Goal: Obtain resource: Download file/media

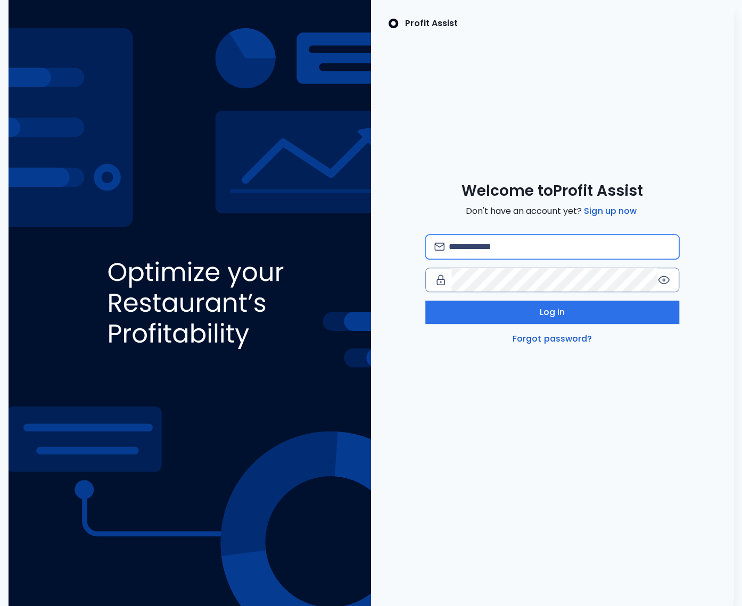
click at [490, 245] on input "email" at bounding box center [559, 246] width 221 height 23
type input "**********"
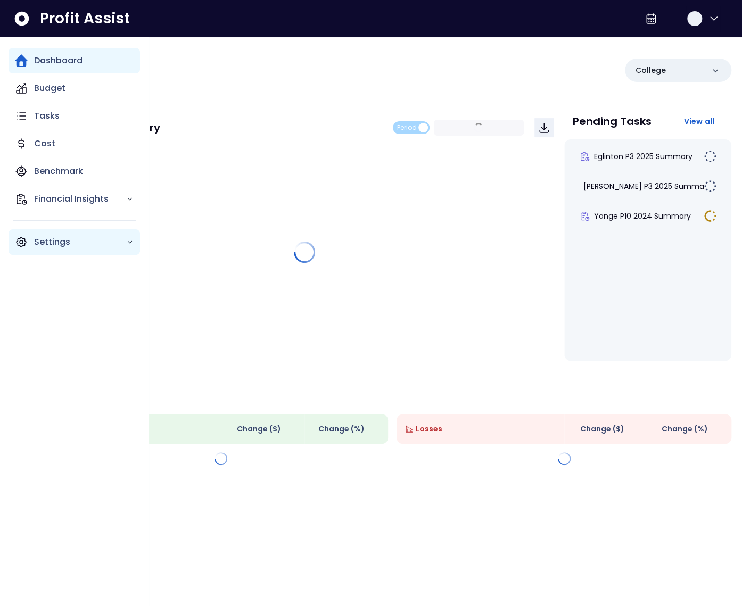
click at [20, 246] on icon "Main navigation" at bounding box center [22, 242] width 10 height 10
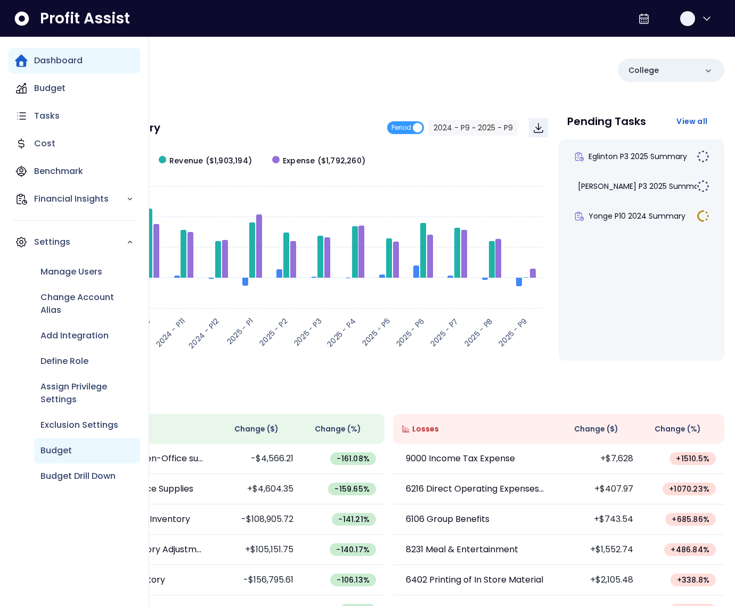
click at [81, 445] on div "Budget" at bounding box center [87, 451] width 106 height 26
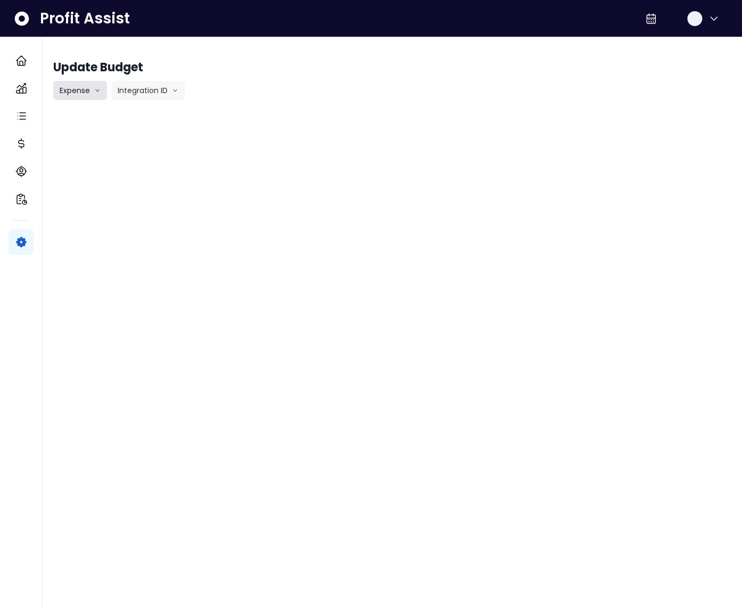
click at [82, 91] on button "Expense" at bounding box center [80, 90] width 54 height 19
click at [149, 85] on button "Integration ID" at bounding box center [147, 90] width 73 height 19
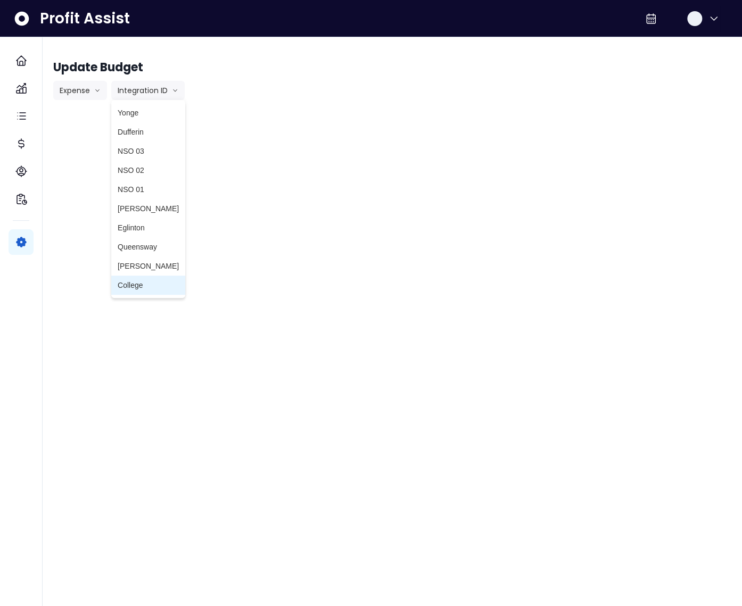
click at [138, 283] on span "College" at bounding box center [148, 285] width 61 height 11
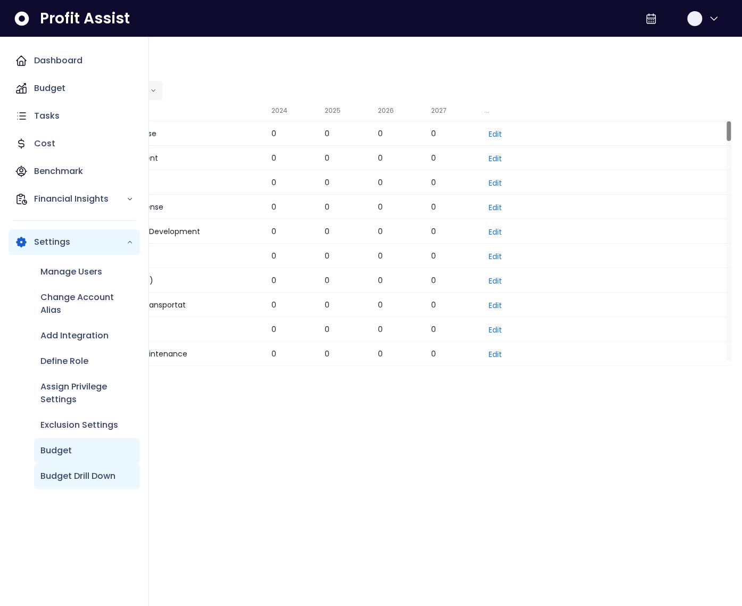
click at [97, 478] on p "Budget Drill Down" at bounding box center [77, 476] width 75 height 13
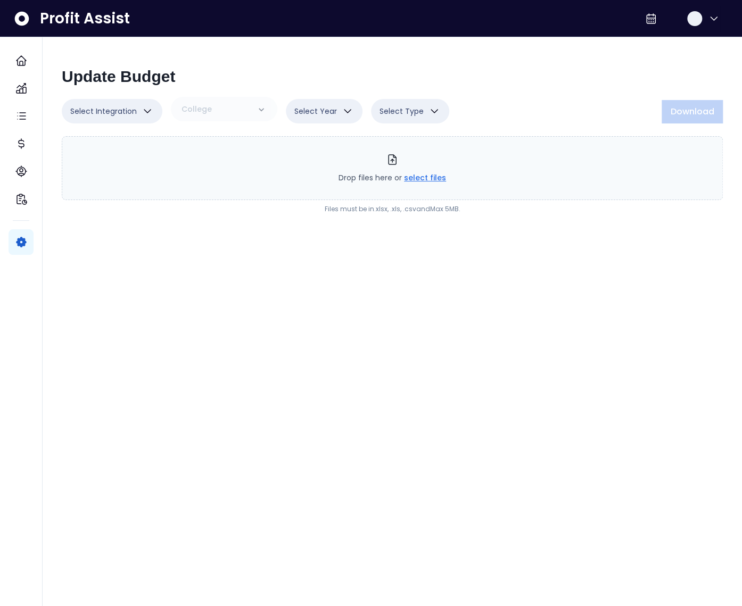
click at [122, 110] on span "Select Integration" at bounding box center [103, 111] width 67 height 13
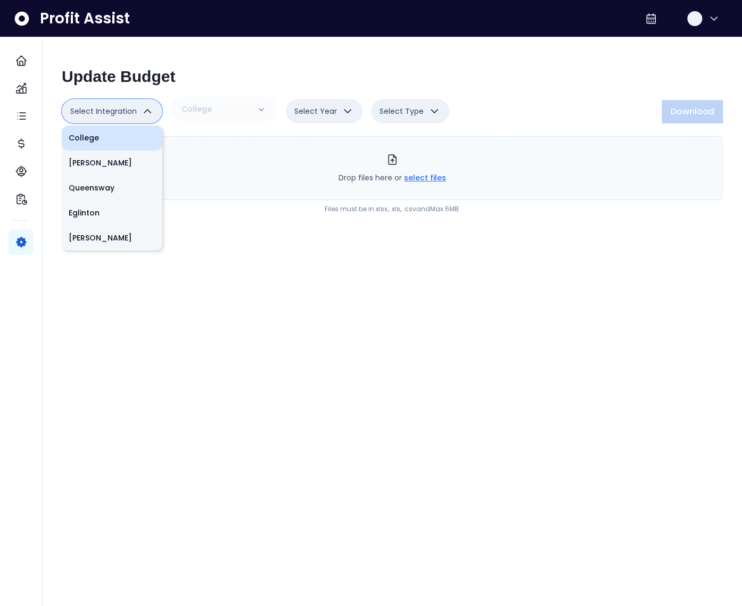
click at [106, 134] on li "College" at bounding box center [112, 138] width 101 height 25
type input "**"
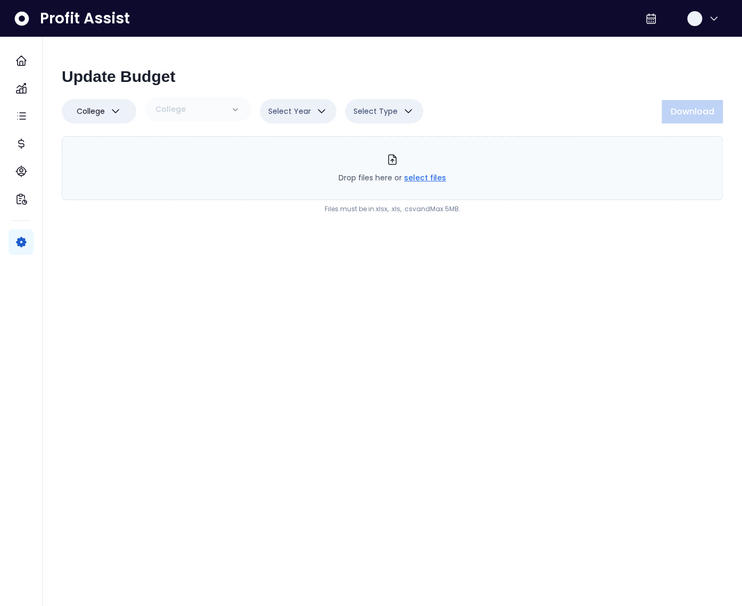
click at [307, 106] on span "Select Year" at bounding box center [289, 111] width 43 height 13
click at [281, 164] on li "2025" at bounding box center [298, 163] width 77 height 25
type input "****"
click at [401, 102] on button "Select Type" at bounding box center [382, 111] width 78 height 24
click at [382, 136] on li "Revenue" at bounding box center [382, 138] width 78 height 25
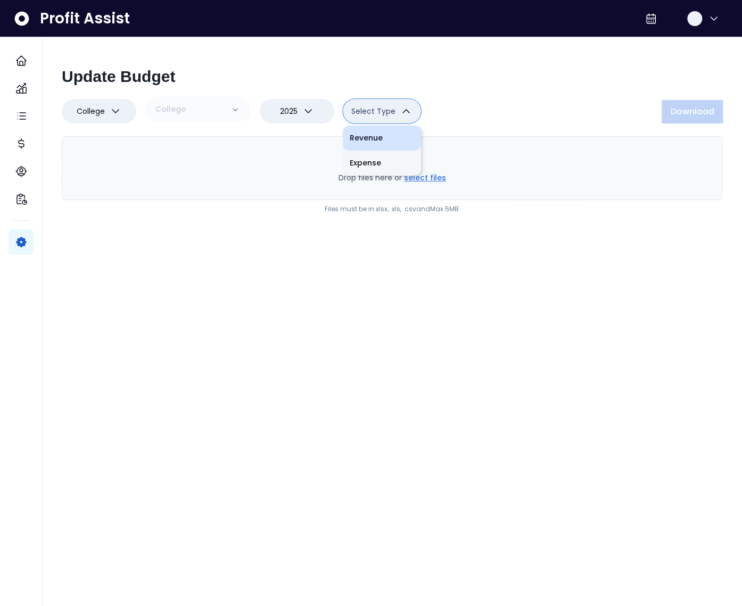
type input "*"
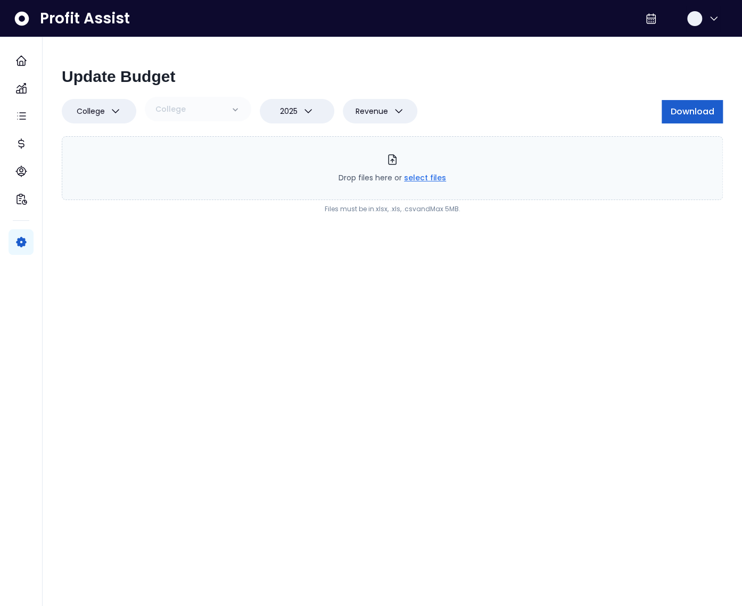
click at [675, 118] on button "Download" at bounding box center [692, 111] width 61 height 23
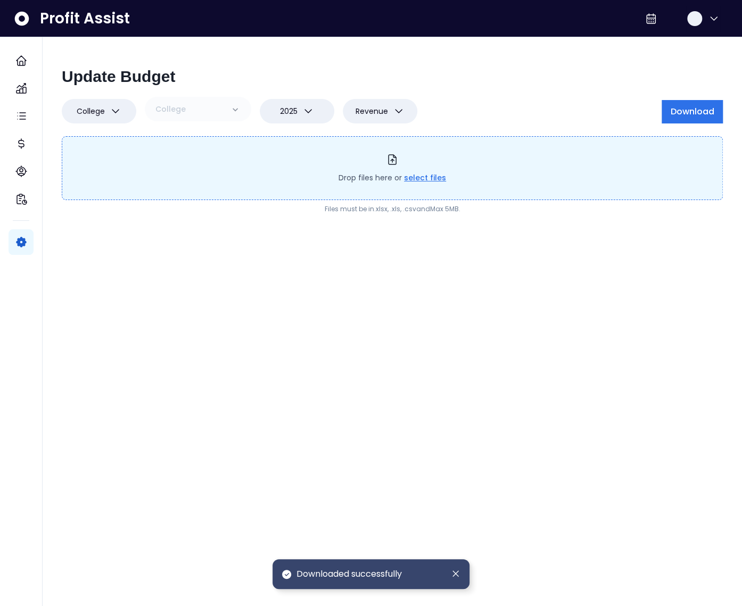
click at [435, 185] on div "Drop files here or select files" at bounding box center [392, 168] width 661 height 64
type input "**********"
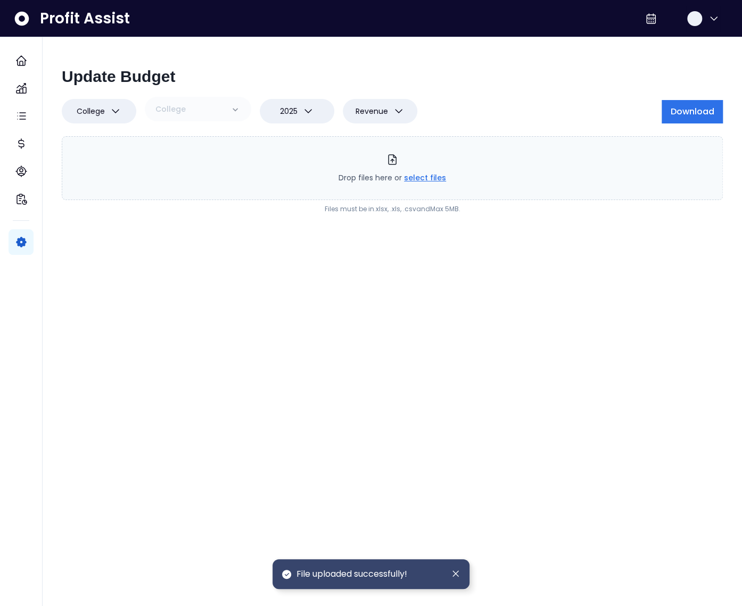
click at [388, 108] on button "Revenue" at bounding box center [380, 111] width 75 height 24
click at [379, 160] on li "Expense" at bounding box center [380, 163] width 75 height 25
type input "*"
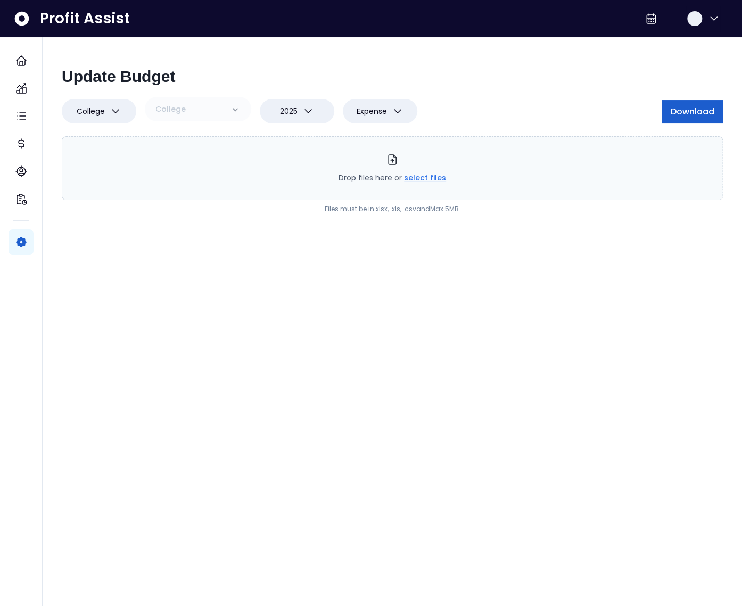
click at [676, 116] on span "Download" at bounding box center [692, 111] width 44 height 13
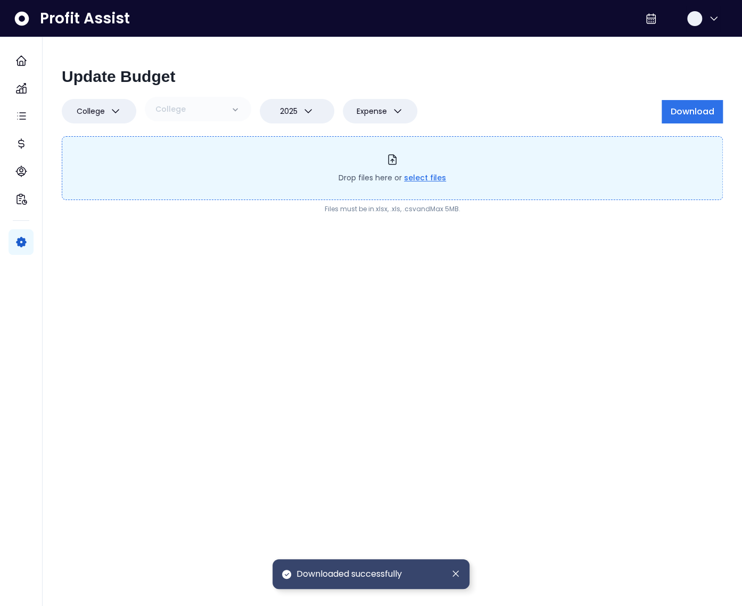
click at [420, 176] on span "select files" at bounding box center [425, 177] width 42 height 11
type input "**********"
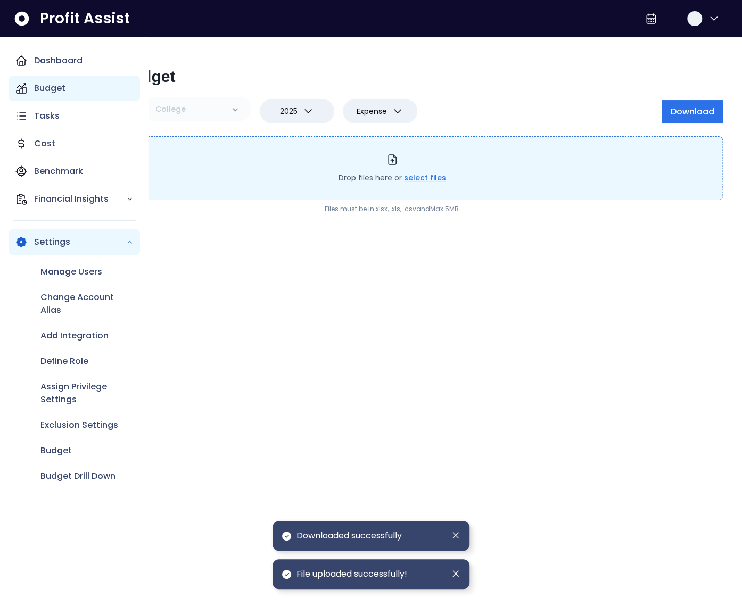
click at [35, 84] on p "Budget" at bounding box center [49, 88] width 31 height 13
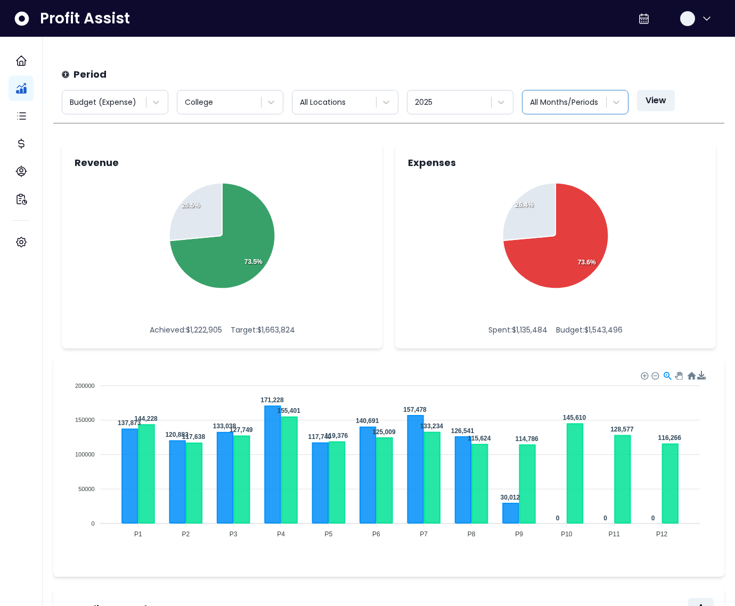
click at [601, 105] on div "All Months/Periods" at bounding box center [564, 103] width 81 height 18
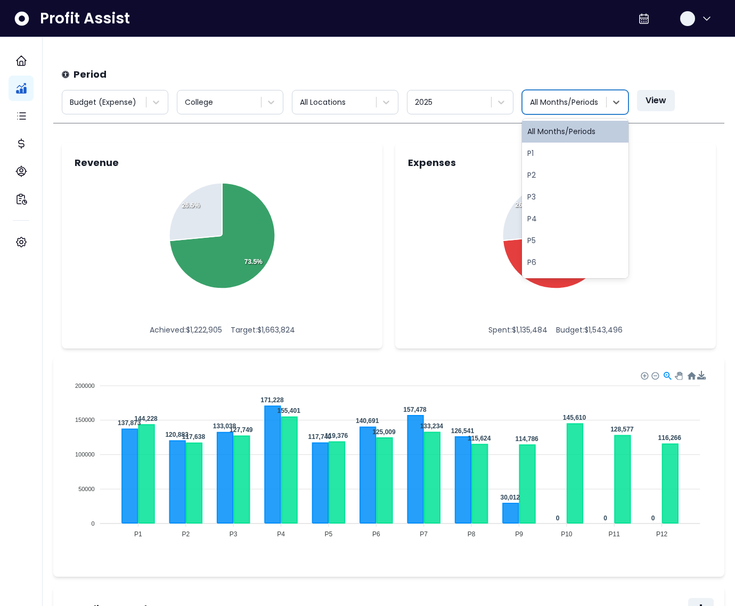
click at [601, 105] on div "All Months/Periods" at bounding box center [564, 103] width 81 height 18
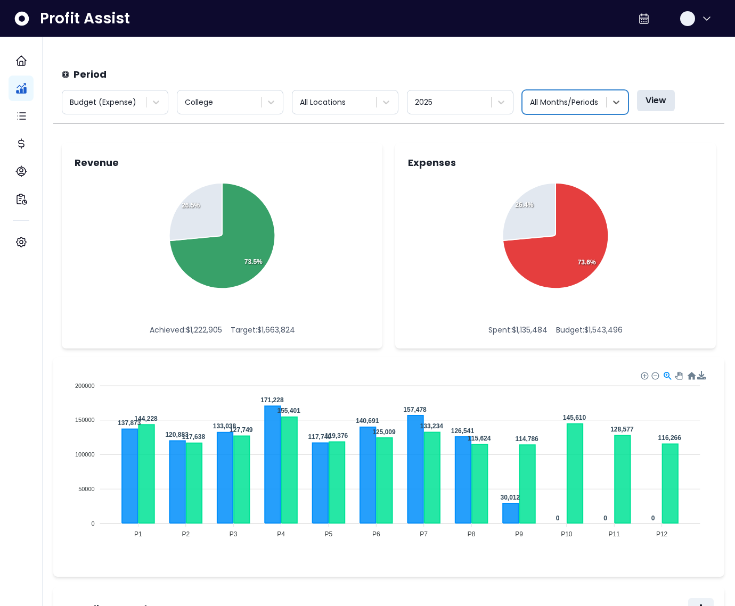
click at [639, 101] on button "View" at bounding box center [656, 100] width 38 height 21
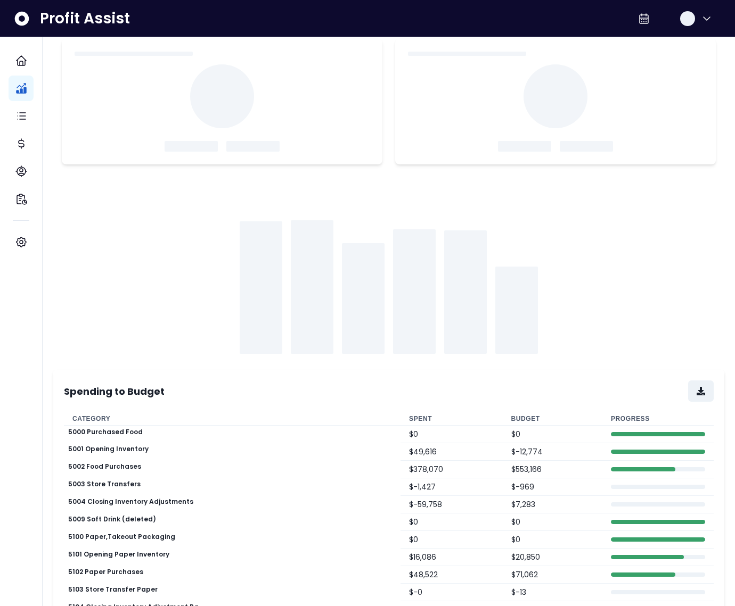
scroll to position [135, 0]
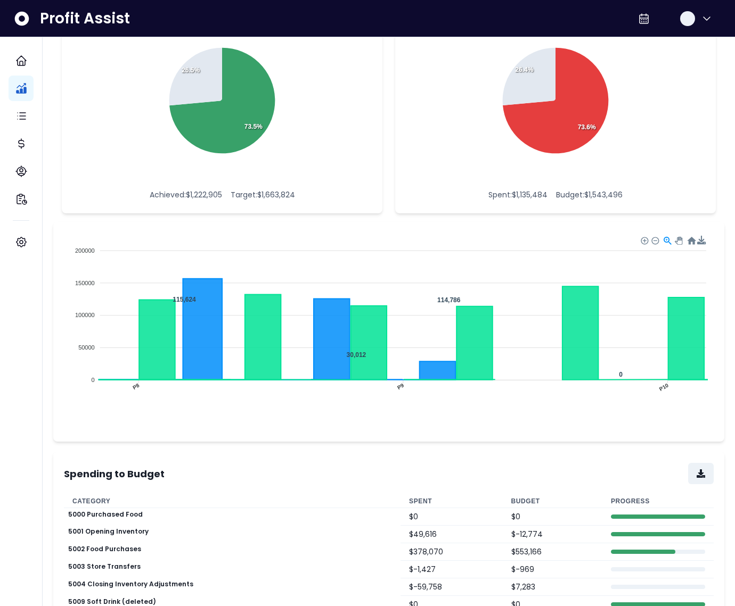
click at [502, 303] on foreignobject "Spent Budget" at bounding box center [388, 328] width 645 height 186
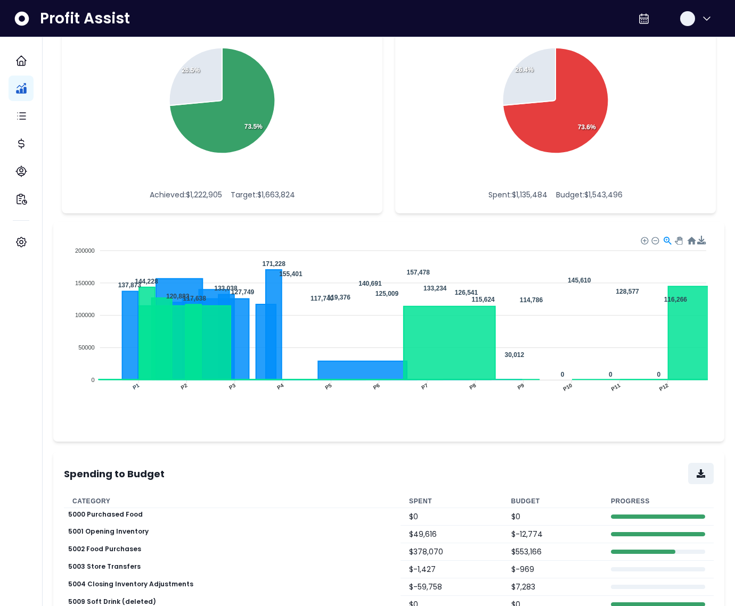
scroll to position [323, 0]
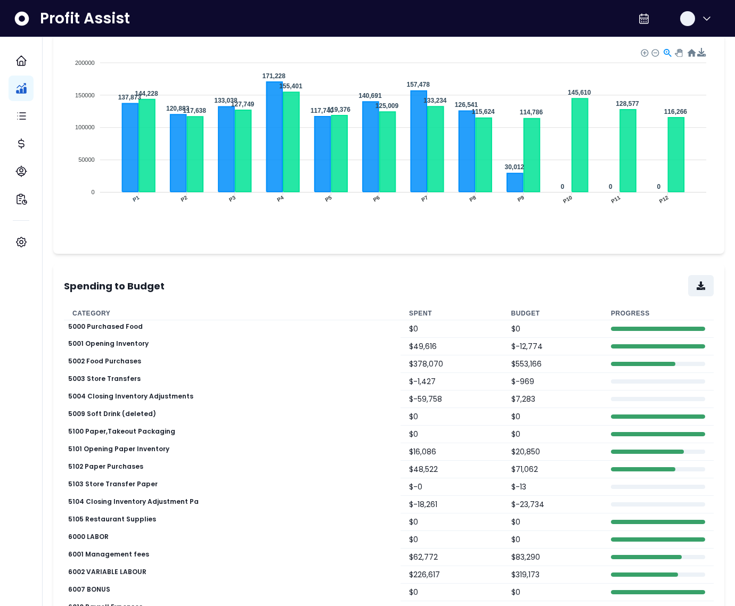
click at [506, 308] on th "Budget" at bounding box center [553, 313] width 100 height 13
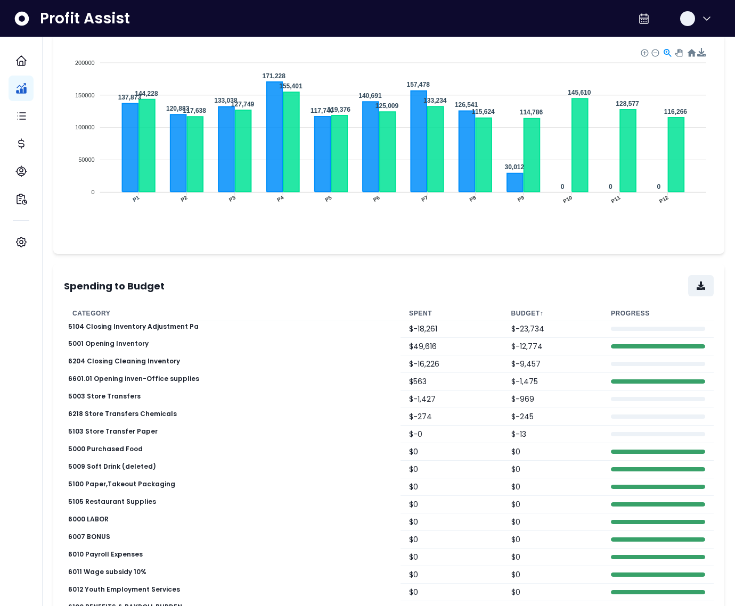
click at [508, 310] on th "Budget ↑" at bounding box center [553, 313] width 100 height 13
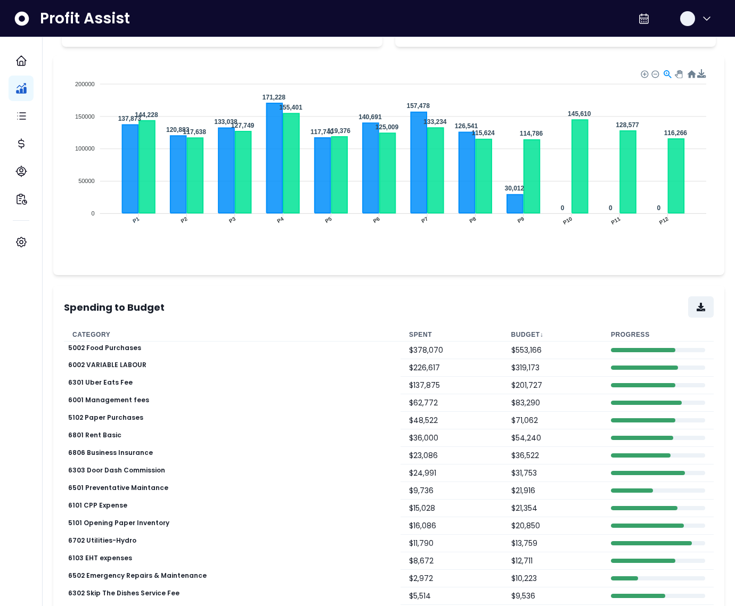
scroll to position [51, 0]
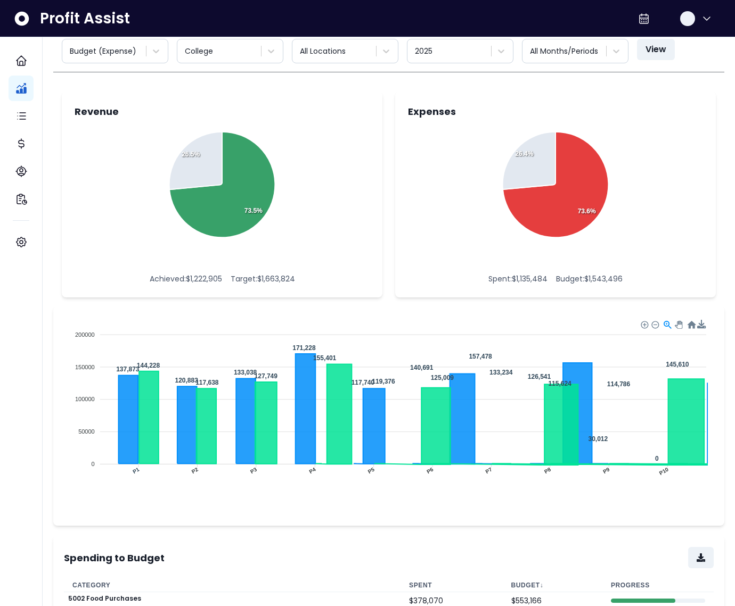
click at [350, 550] on div "Spending to Budget" at bounding box center [389, 557] width 650 height 21
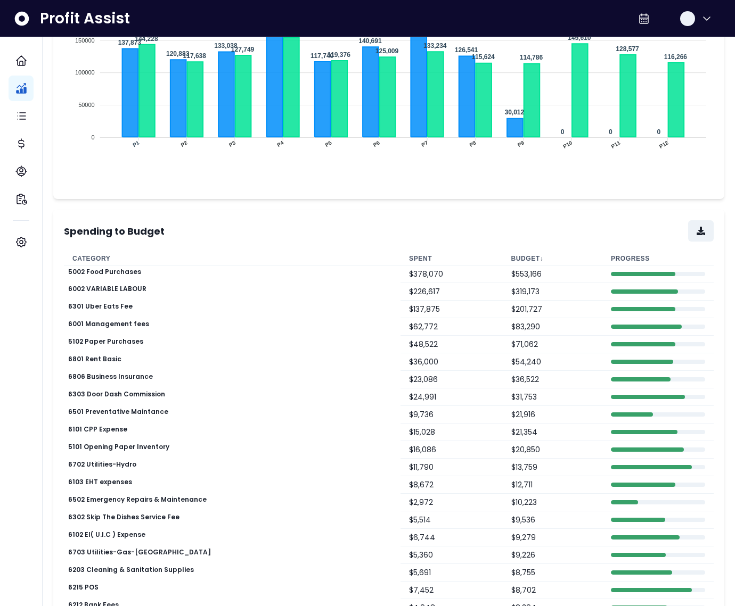
scroll to position [359, 0]
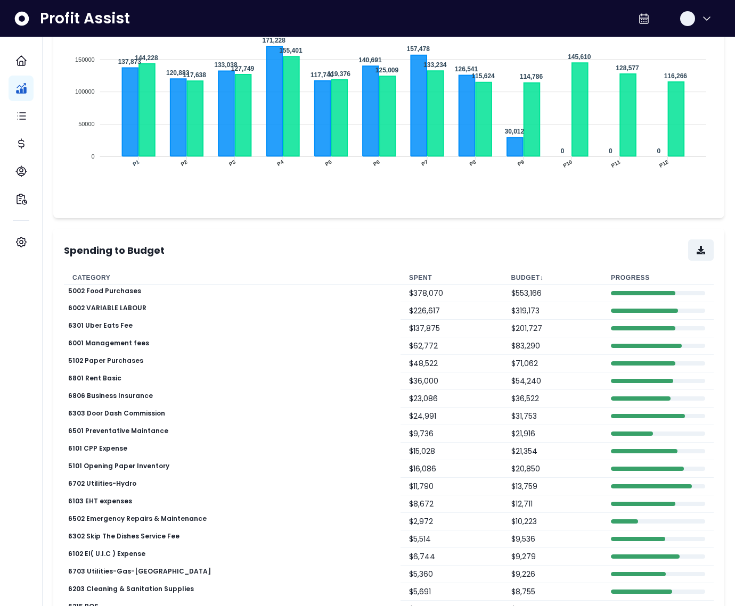
click at [400, 278] on th "Spent" at bounding box center [451, 278] width 102 height 13
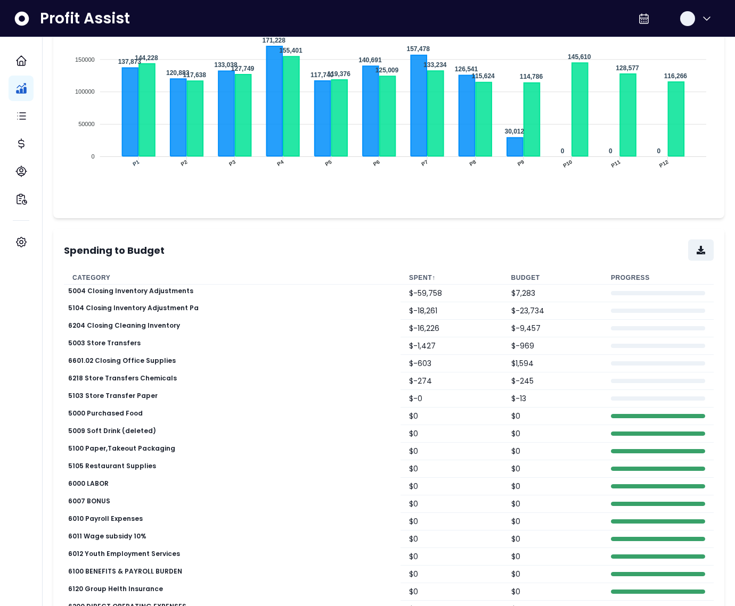
click at [400, 278] on th "Spent ↑" at bounding box center [451, 278] width 102 height 13
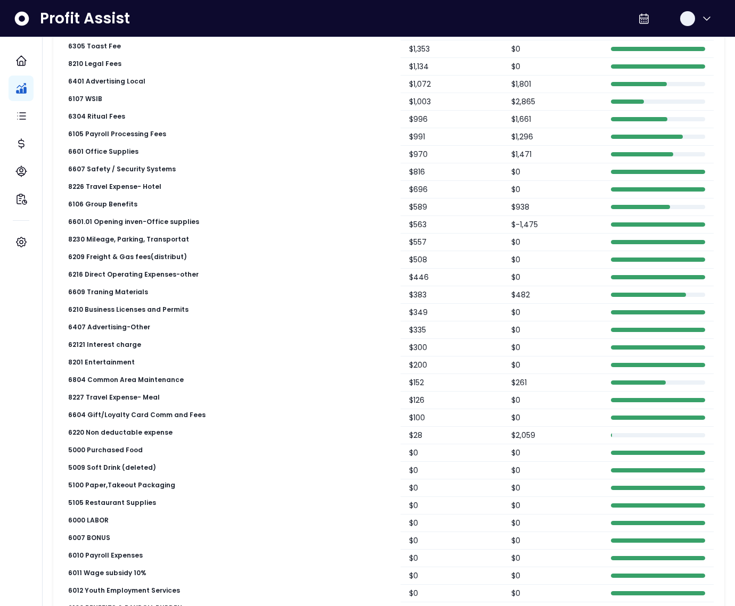
scroll to position [1323, 0]
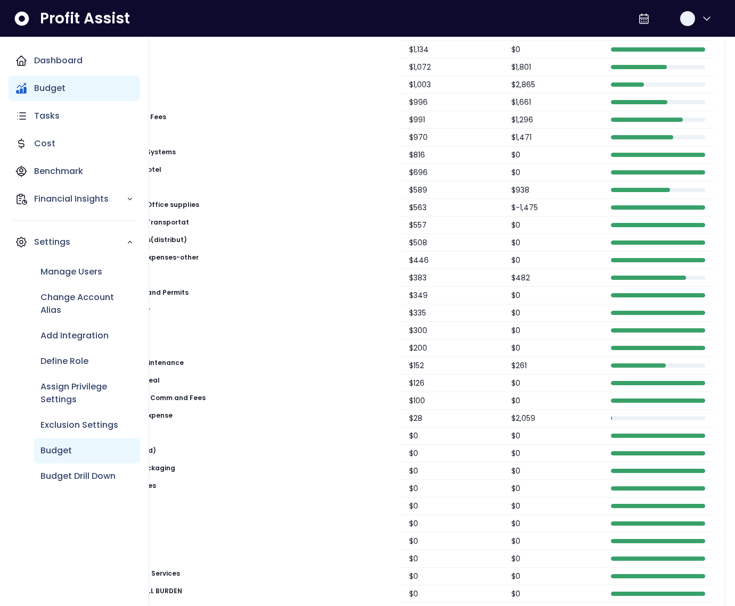
click at [70, 451] on p "Budget" at bounding box center [55, 451] width 31 height 13
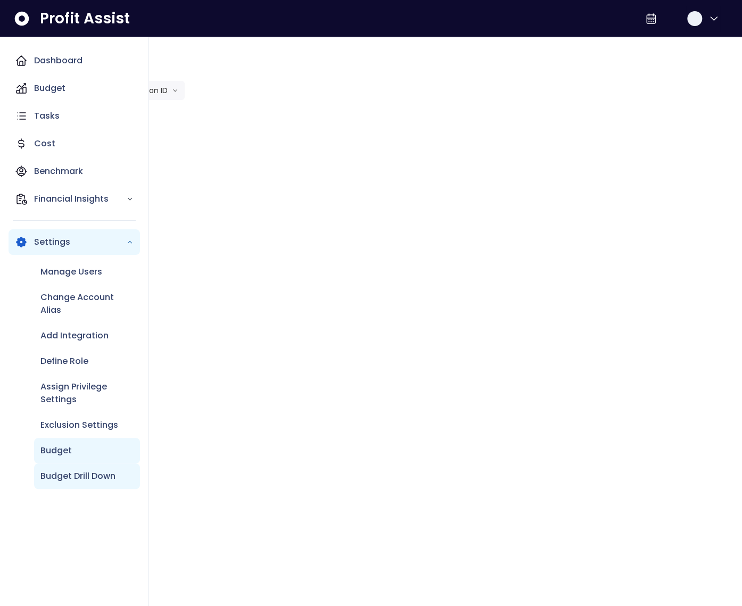
click at [85, 465] on div "Budget Drill Down" at bounding box center [87, 477] width 106 height 26
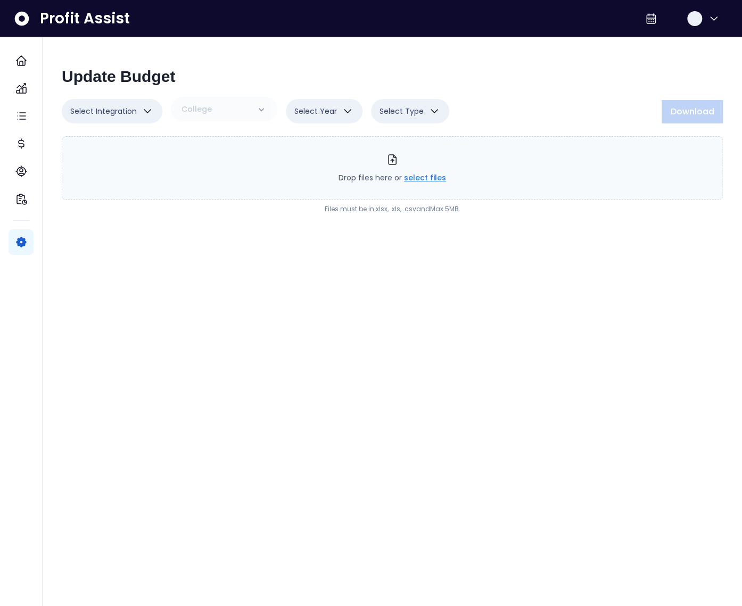
click at [134, 110] on span "Select Integration" at bounding box center [103, 111] width 67 height 13
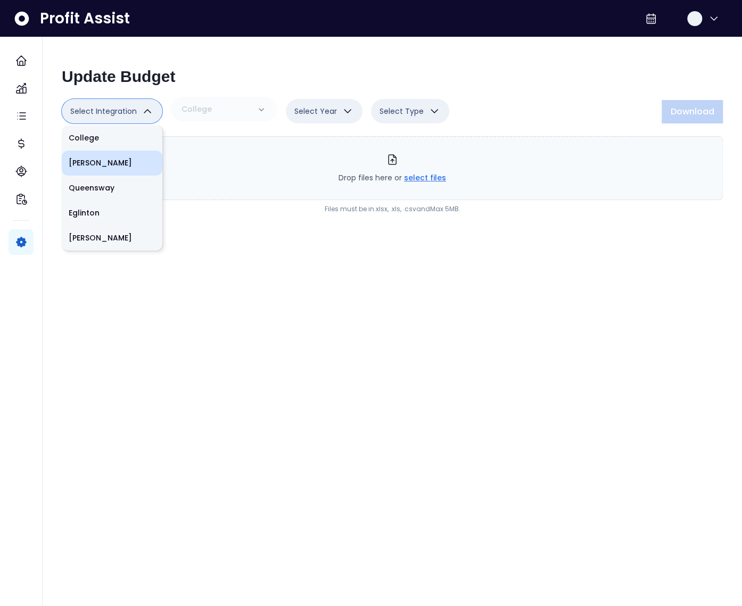
click at [93, 163] on li "[PERSON_NAME]" at bounding box center [112, 163] width 101 height 25
type input "**"
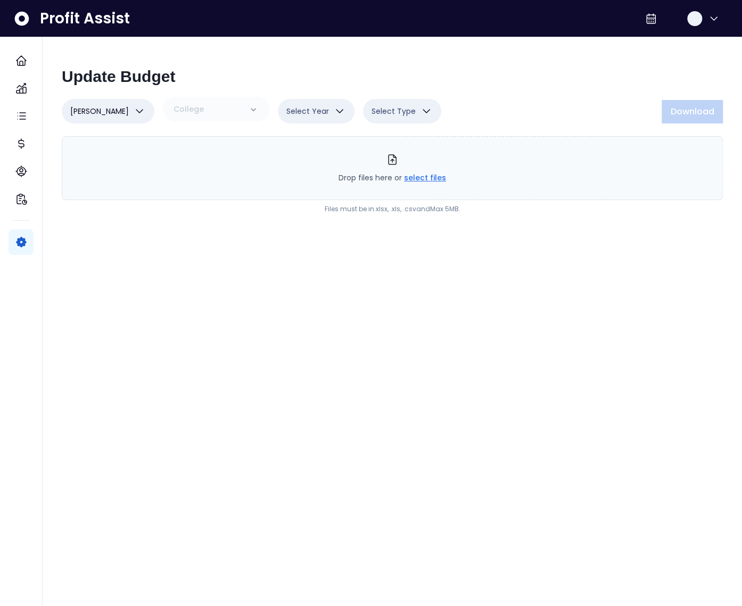
click at [286, 111] on span "Select Year" at bounding box center [307, 111] width 43 height 13
click at [290, 157] on li "2025" at bounding box center [316, 163] width 77 height 25
type input "****"
click at [418, 115] on icon "button" at bounding box center [424, 111] width 13 height 13
click at [380, 139] on li "Revenue" at bounding box center [400, 138] width 78 height 25
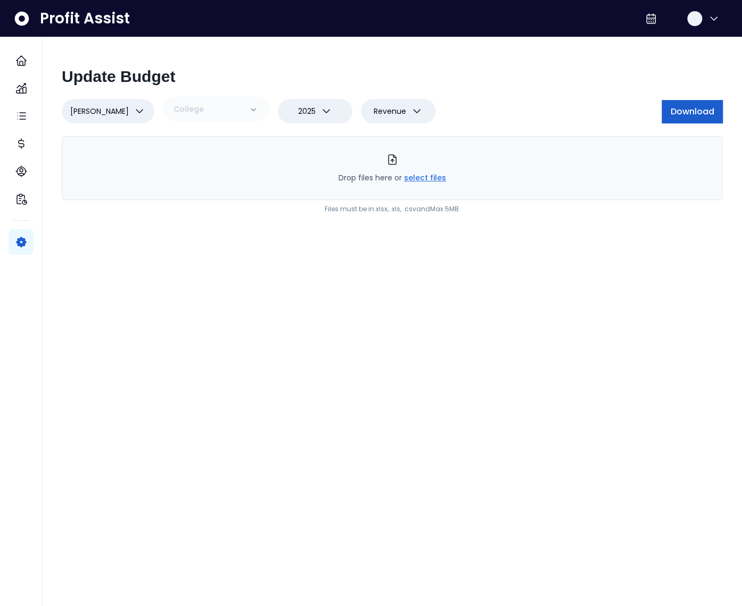
click at [691, 109] on span "Download" at bounding box center [692, 111] width 44 height 13
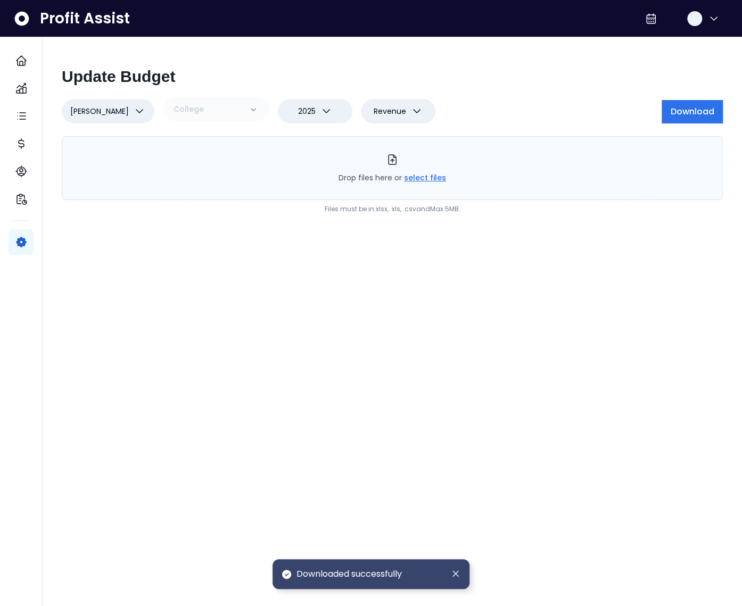
click at [410, 112] on icon "button" at bounding box center [416, 111] width 13 height 13
click at [381, 158] on li "Expense" at bounding box center [398, 163] width 75 height 25
click at [396, 97] on div "Update Budget [PERSON_NAME][GEOGRAPHIC_DATA] [PERSON_NAME][GEOGRAPHIC_DATA][PER…" at bounding box center [392, 147] width 678 height 177
click at [409, 108] on icon "button" at bounding box center [415, 111] width 13 height 13
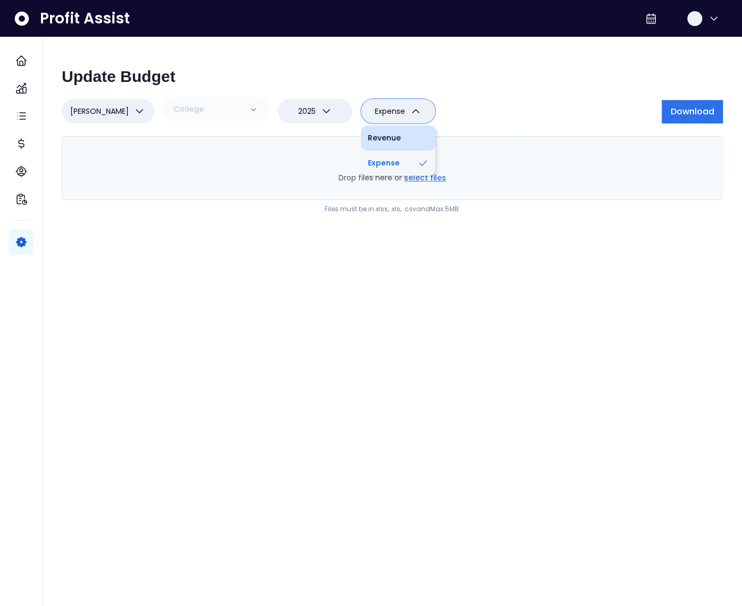
click at [369, 133] on li "Revenue" at bounding box center [398, 138] width 75 height 25
type input "*"
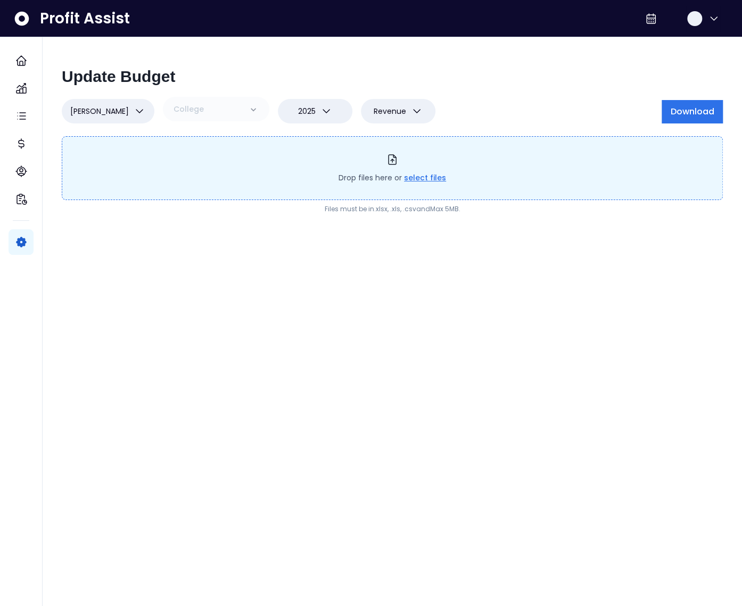
click at [424, 178] on span "select files" at bounding box center [425, 177] width 42 height 11
type input "**********"
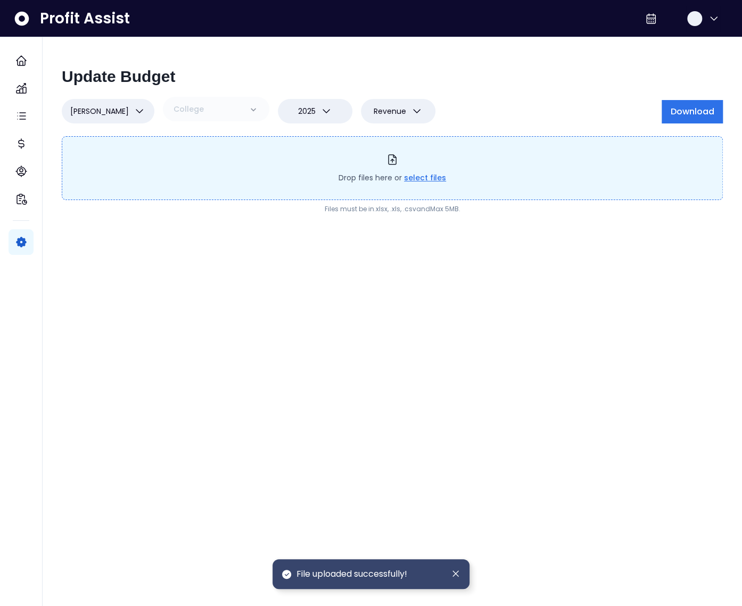
click at [384, 108] on span "Revenue" at bounding box center [390, 111] width 32 height 13
drag, startPoint x: 380, startPoint y: 155, endPoint x: 403, endPoint y: 154, distance: 23.4
click at [380, 155] on li "Expense" at bounding box center [398, 163] width 75 height 25
type input "*"
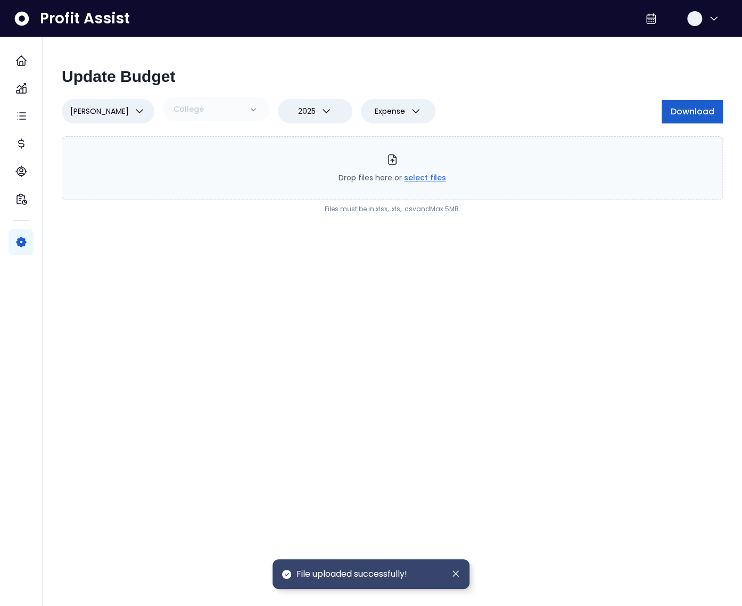
click at [691, 112] on span "Download" at bounding box center [692, 111] width 44 height 13
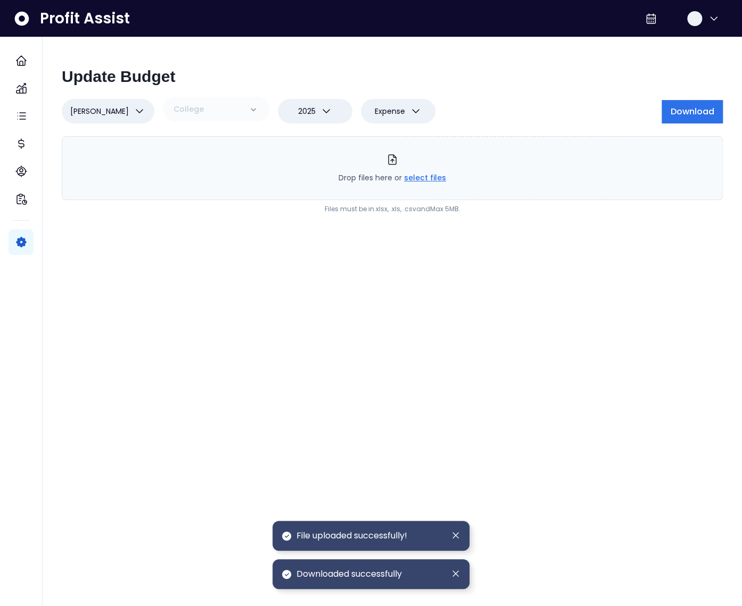
click at [433, 182] on span "select files" at bounding box center [425, 177] width 42 height 11
type input "**********"
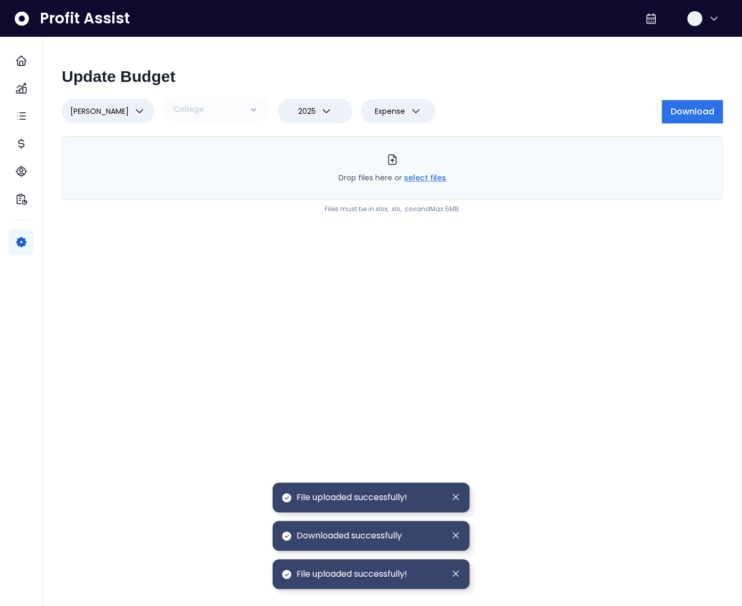
click at [122, 113] on button "[PERSON_NAME]" at bounding box center [108, 111] width 93 height 24
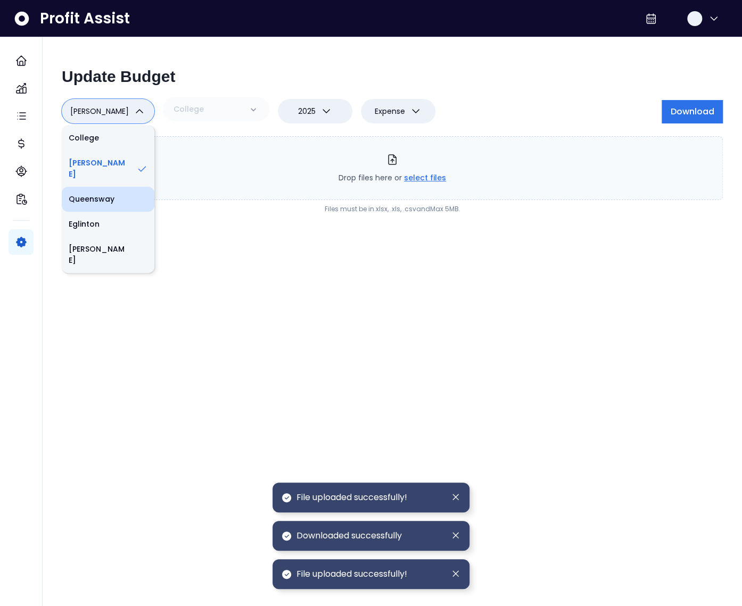
click at [101, 191] on li "Queensway" at bounding box center [108, 199] width 93 height 25
type input "**"
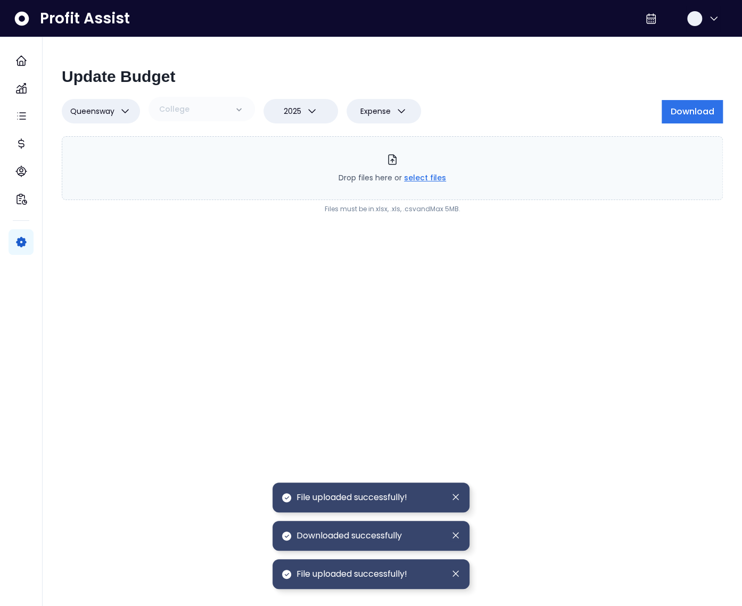
click at [372, 111] on span "Expense" at bounding box center [375, 111] width 30 height 13
click at [372, 140] on li "Revenue" at bounding box center [384, 138] width 75 height 25
type input "*"
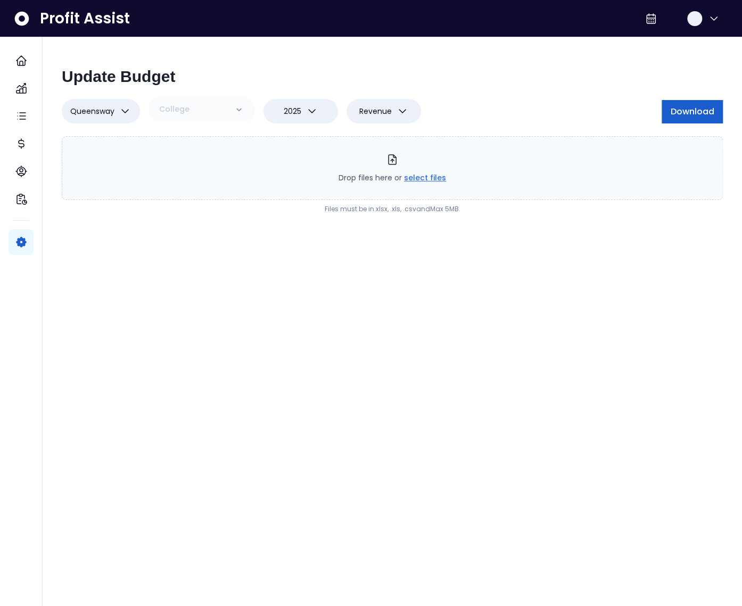
click at [687, 113] on span "Download" at bounding box center [692, 111] width 44 height 13
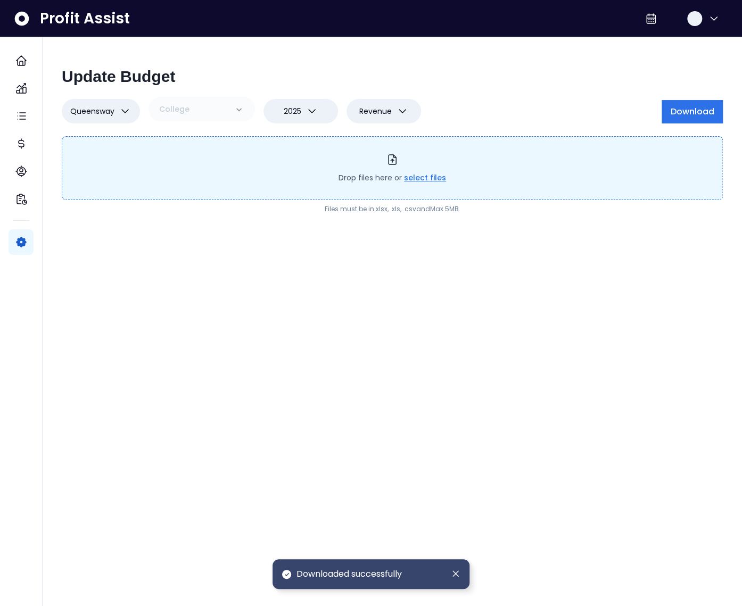
click at [454, 172] on div "Drop files here or select files" at bounding box center [392, 168] width 661 height 64
type input "**********"
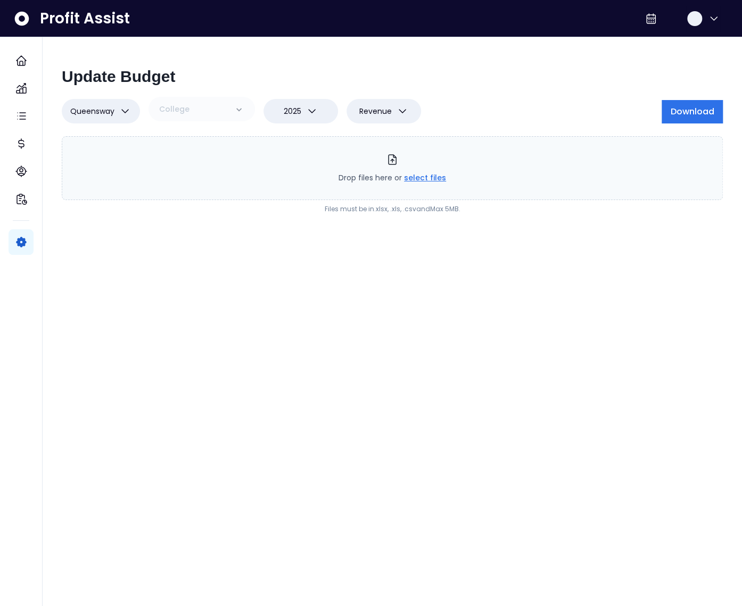
click at [385, 117] on span "Revenue" at bounding box center [375, 111] width 32 height 13
click at [382, 162] on li "Expense" at bounding box center [384, 163] width 75 height 25
type input "*"
click at [700, 114] on span "Download" at bounding box center [692, 111] width 44 height 13
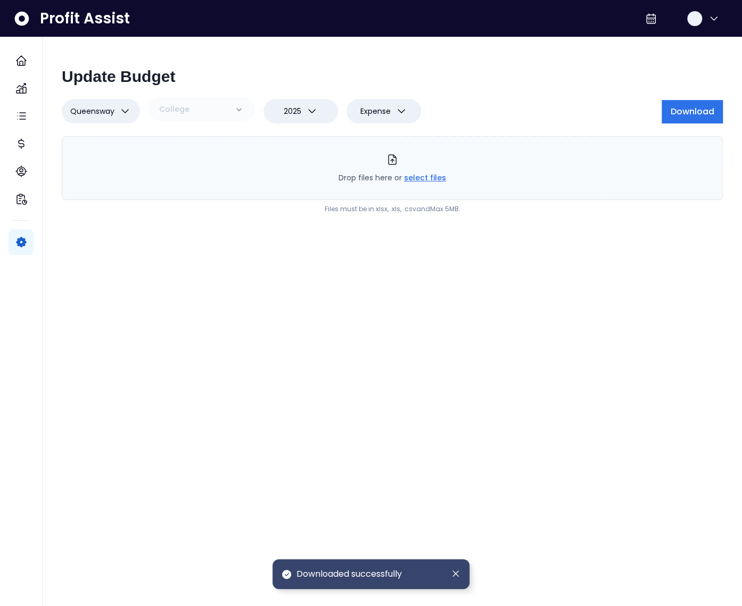
click at [429, 178] on span "select files" at bounding box center [425, 177] width 42 height 11
type input "**********"
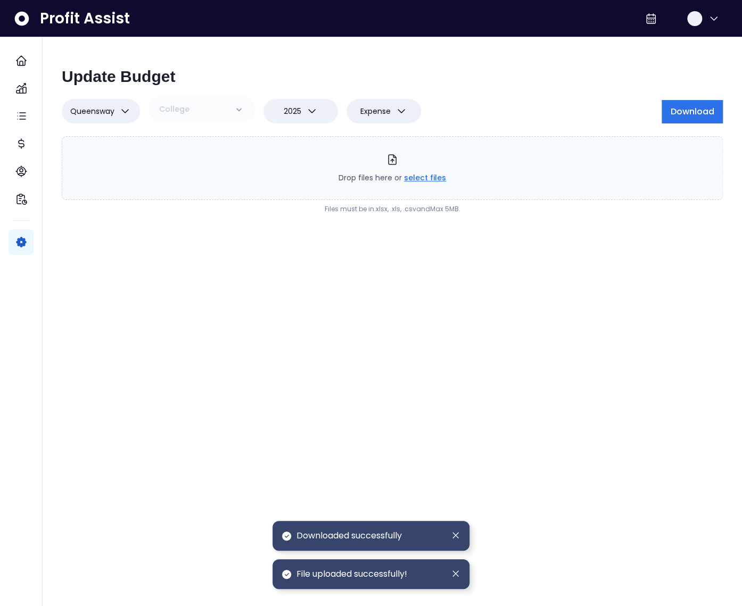
click at [104, 114] on span "Queensway" at bounding box center [92, 111] width 44 height 13
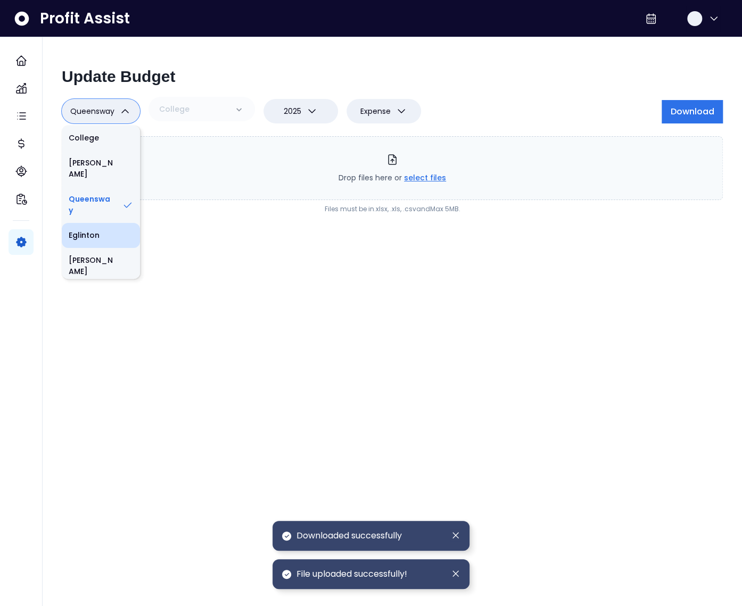
click at [93, 226] on li "Eglinton" at bounding box center [101, 235] width 78 height 25
type input "**"
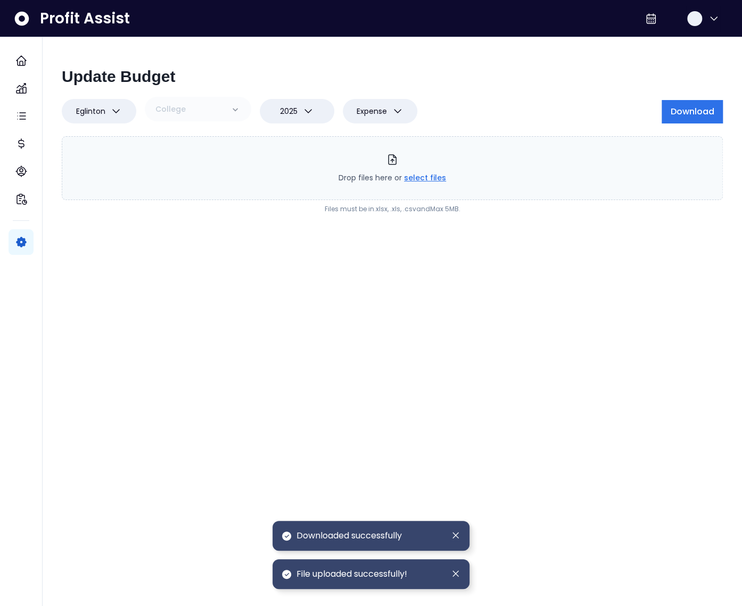
click at [389, 110] on button "Expense" at bounding box center [380, 111] width 75 height 24
click at [382, 145] on li "Revenue" at bounding box center [380, 138] width 75 height 25
type input "*"
click at [695, 112] on span "Download" at bounding box center [692, 111] width 44 height 13
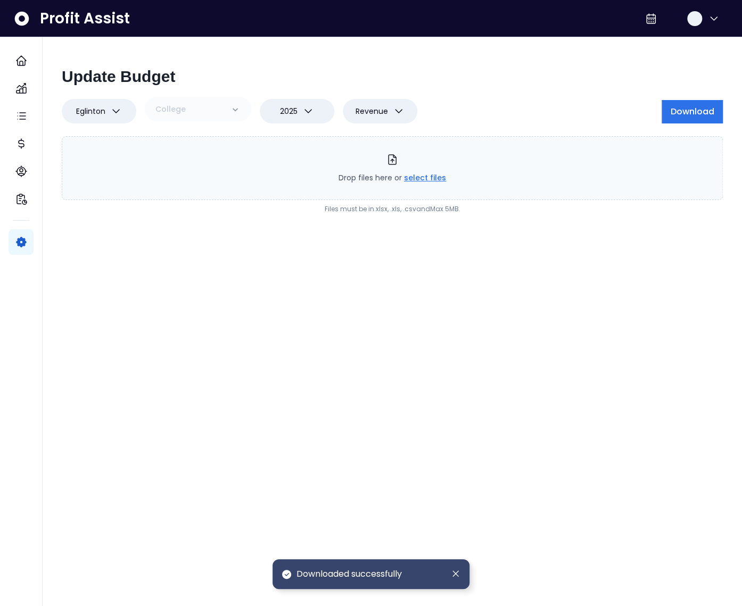
click at [432, 177] on span "select files" at bounding box center [425, 177] width 42 height 11
type input "**********"
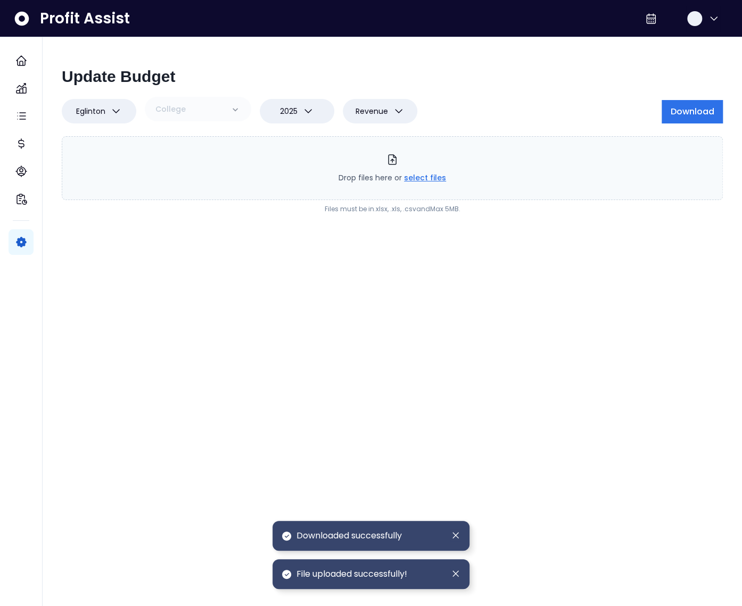
click at [110, 111] on icon "button" at bounding box center [116, 111] width 13 height 13
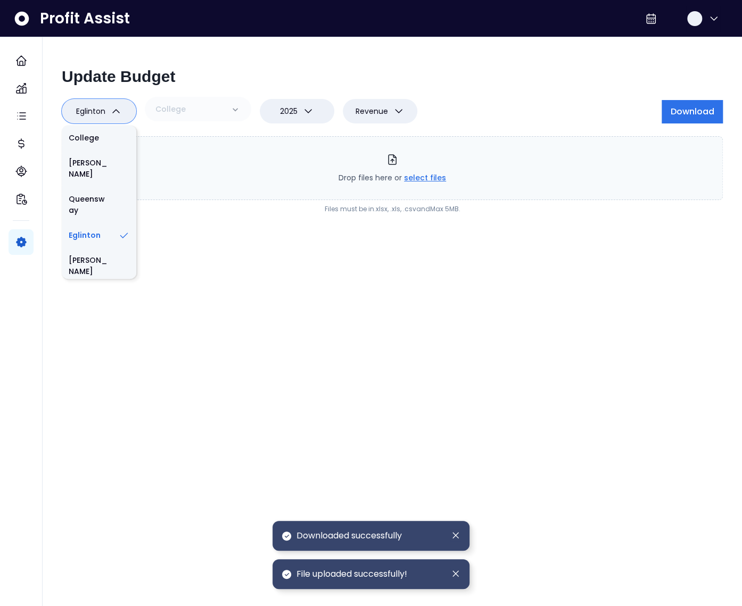
click at [110, 111] on icon "button" at bounding box center [116, 111] width 13 height 13
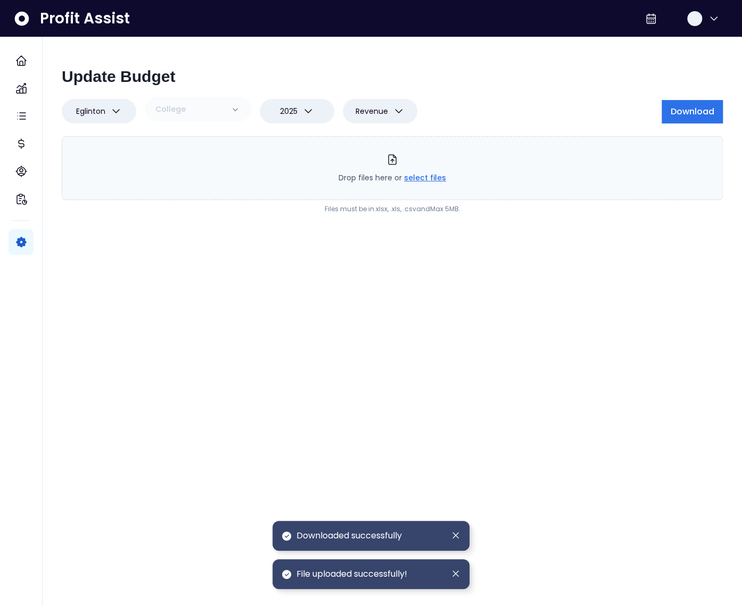
click at [396, 111] on icon "button" at bounding box center [398, 111] width 13 height 13
click at [371, 159] on li "Expense" at bounding box center [380, 163] width 75 height 25
type input "*"
click at [667, 111] on button "Download" at bounding box center [692, 111] width 61 height 23
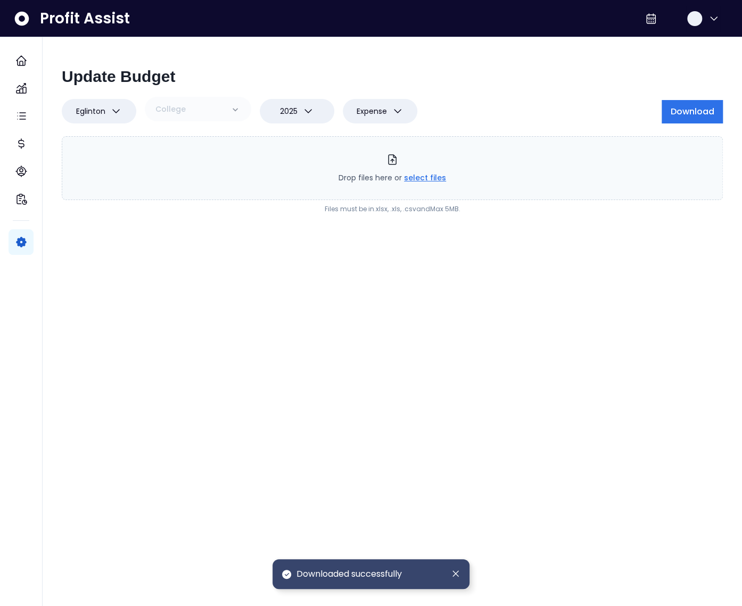
click at [431, 175] on span "select files" at bounding box center [425, 177] width 42 height 11
type input "**********"
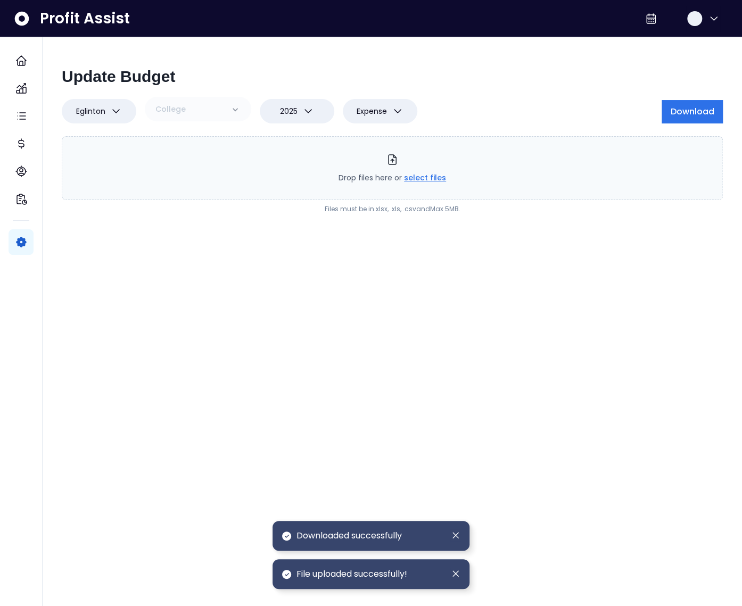
click at [115, 111] on icon "button" at bounding box center [116, 111] width 6 height 3
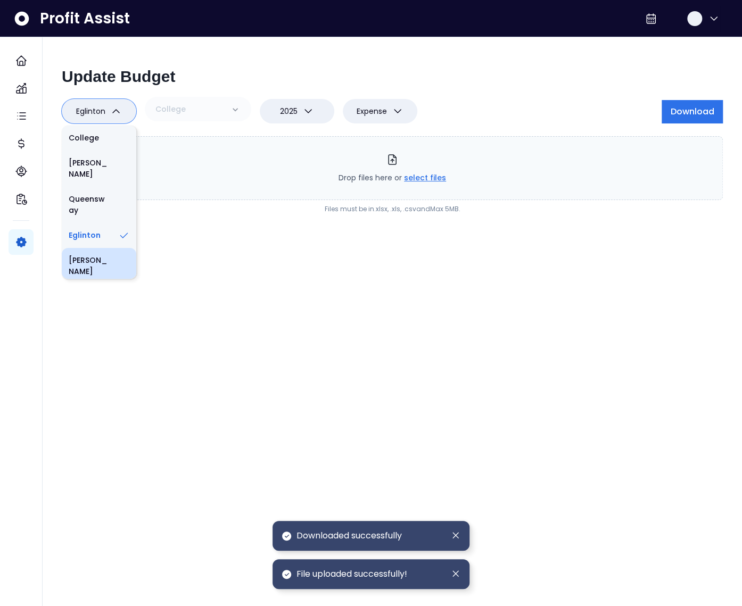
click at [89, 248] on li "[PERSON_NAME]" at bounding box center [99, 266] width 75 height 36
type input "**"
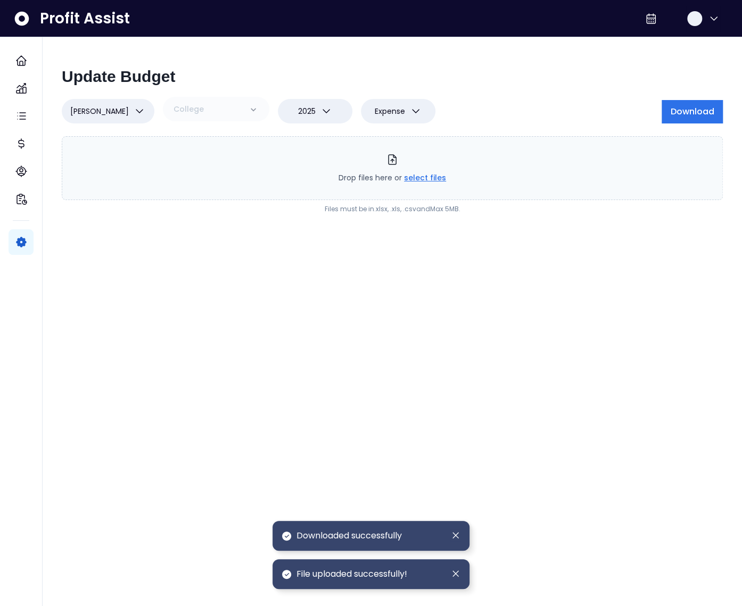
click at [388, 111] on button "Expense" at bounding box center [398, 111] width 75 height 24
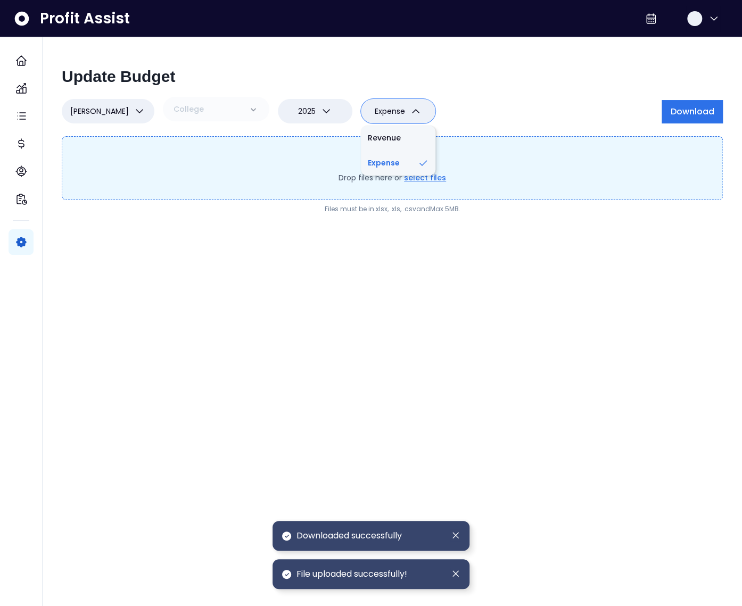
click at [382, 143] on li "Revenue" at bounding box center [398, 138] width 75 height 25
type input "*"
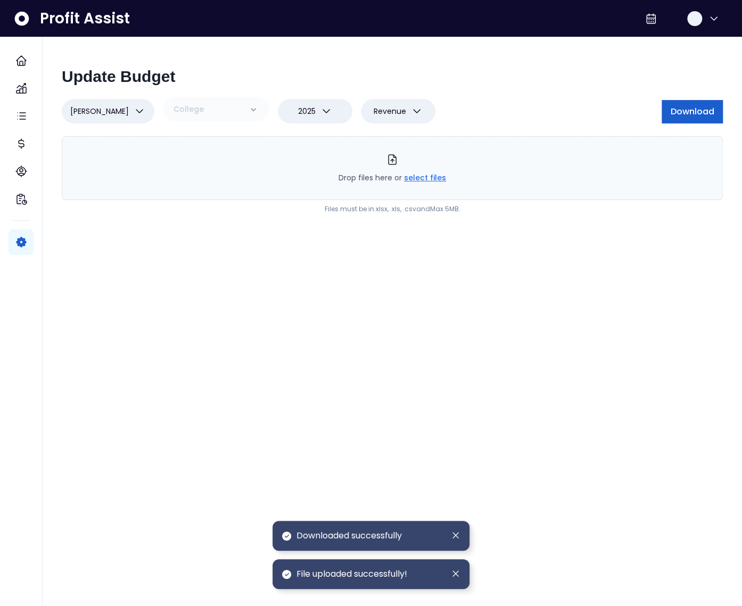
click at [681, 112] on span "Download" at bounding box center [692, 111] width 44 height 13
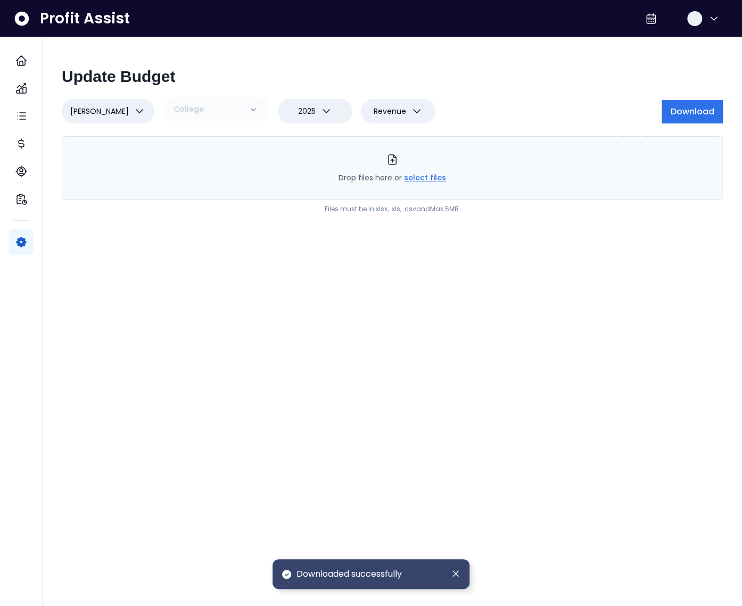
click at [430, 176] on span "select files" at bounding box center [425, 177] width 42 height 11
type input "**********"
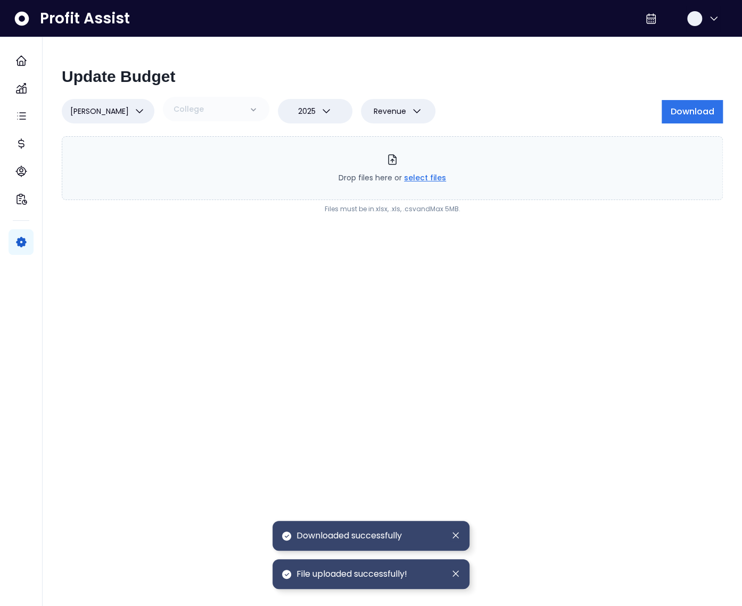
click at [418, 109] on div "[PERSON_NAME][GEOGRAPHIC_DATA] [PERSON_NAME][GEOGRAPHIC_DATA][PERSON_NAME] ** C…" at bounding box center [357, 111] width 591 height 24
click at [375, 108] on span "Revenue" at bounding box center [390, 111] width 32 height 13
click at [379, 159] on li "Expense" at bounding box center [398, 163] width 75 height 25
type input "*"
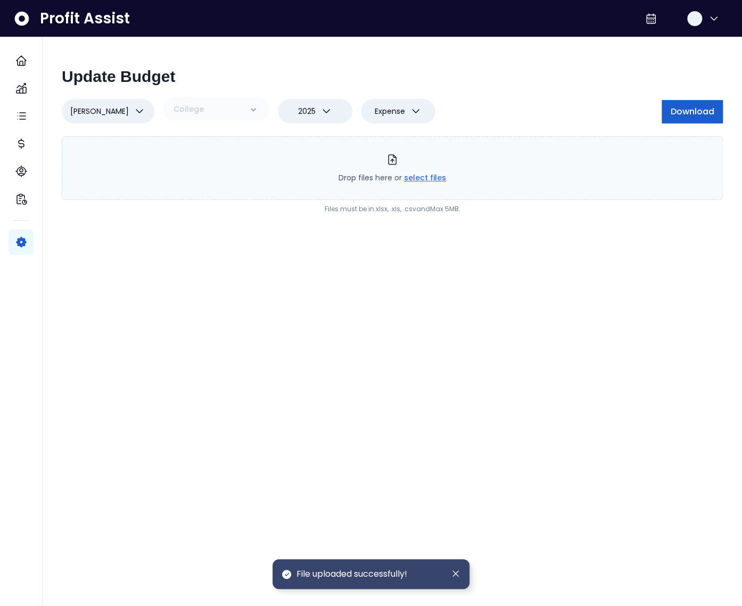
click at [711, 111] on span "Download" at bounding box center [692, 111] width 44 height 13
click at [426, 177] on span "select files" at bounding box center [425, 177] width 42 height 11
type input "**********"
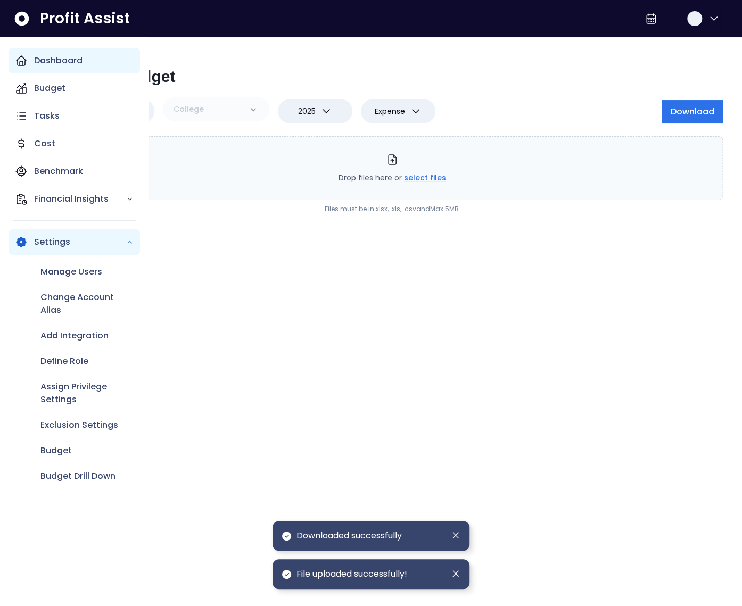
click at [25, 64] on icon "Main navigation" at bounding box center [22, 61] width 10 height 10
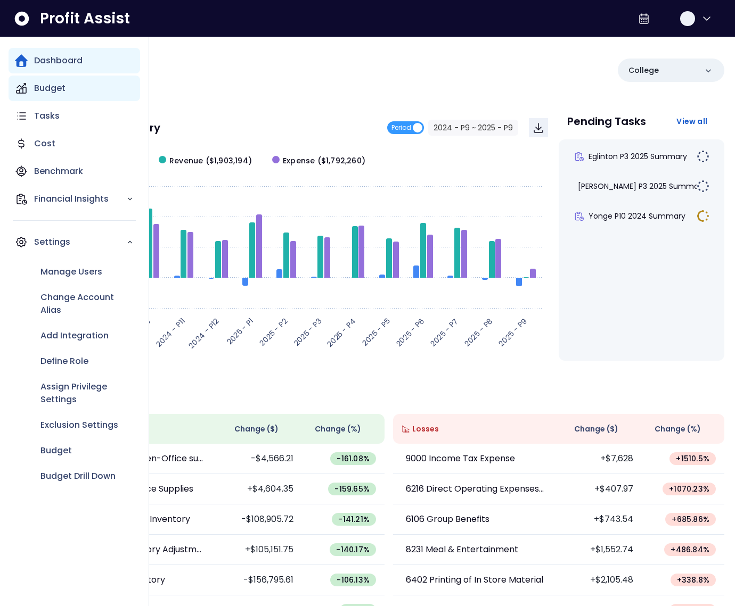
click at [40, 87] on p "Budget" at bounding box center [49, 88] width 31 height 13
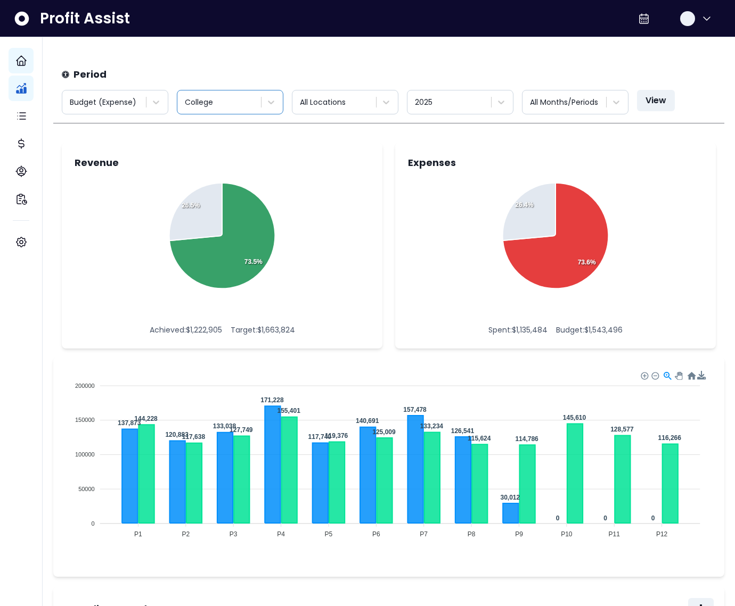
click at [238, 98] on div at bounding box center [220, 102] width 71 height 13
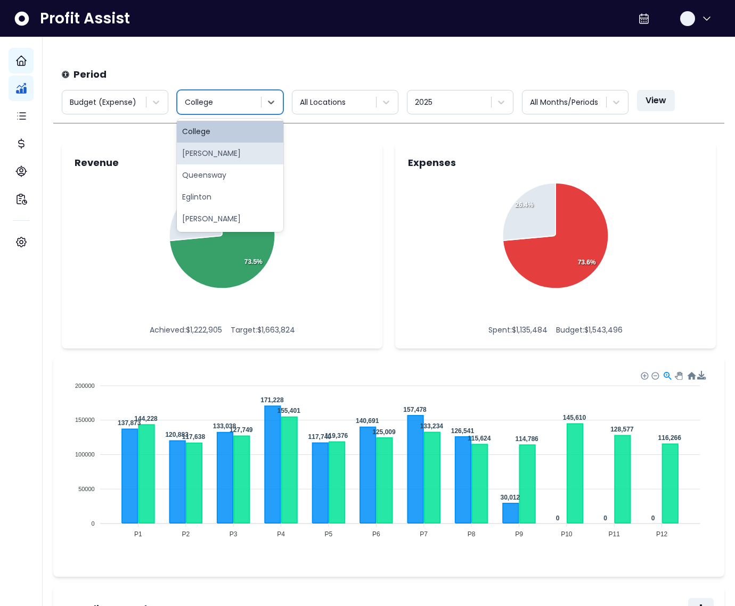
click at [220, 151] on div "[PERSON_NAME]" at bounding box center [230, 154] width 106 height 22
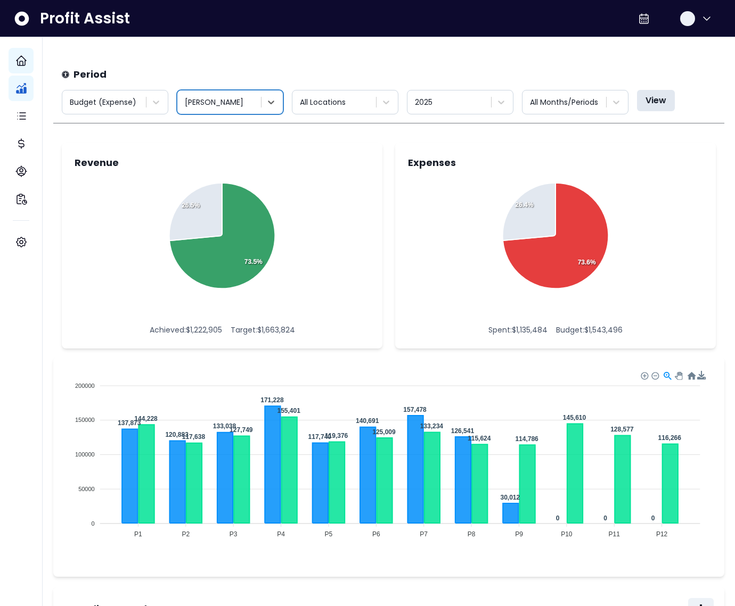
click at [651, 97] on button "View" at bounding box center [656, 100] width 38 height 21
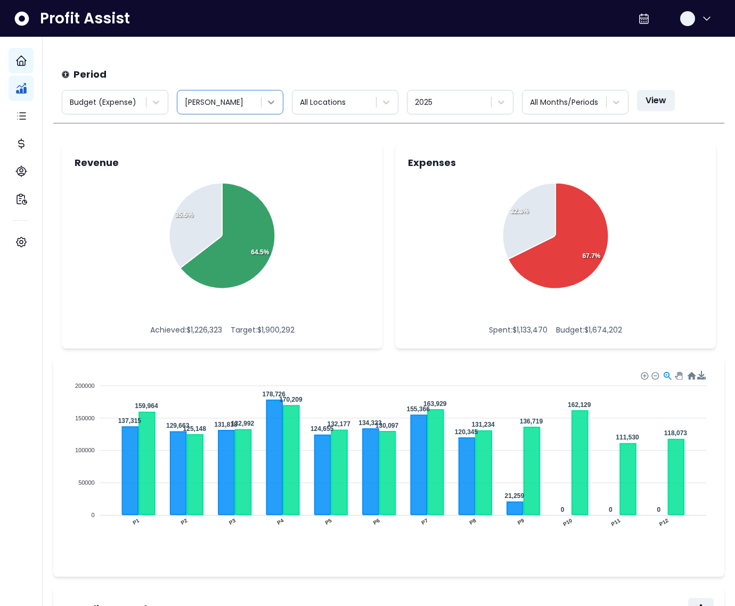
click at [261, 103] on div at bounding box center [270, 102] width 19 height 19
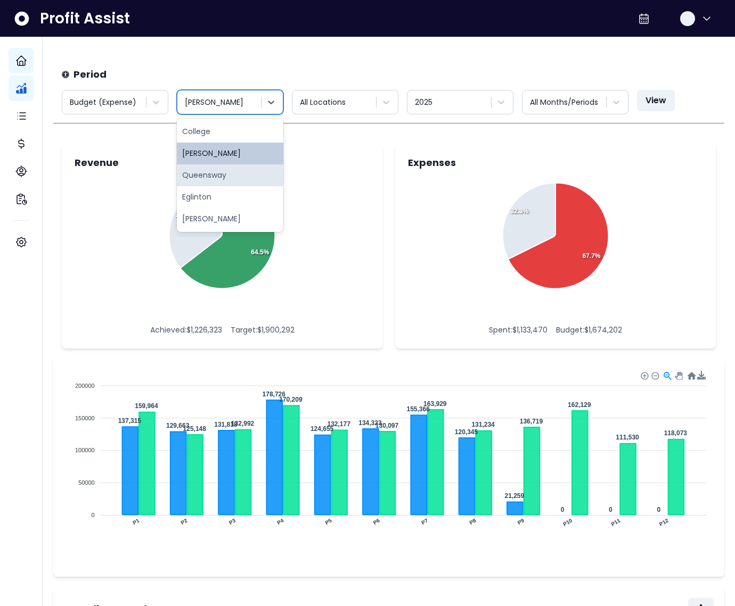
click at [213, 176] on div "Queensway" at bounding box center [230, 176] width 106 height 22
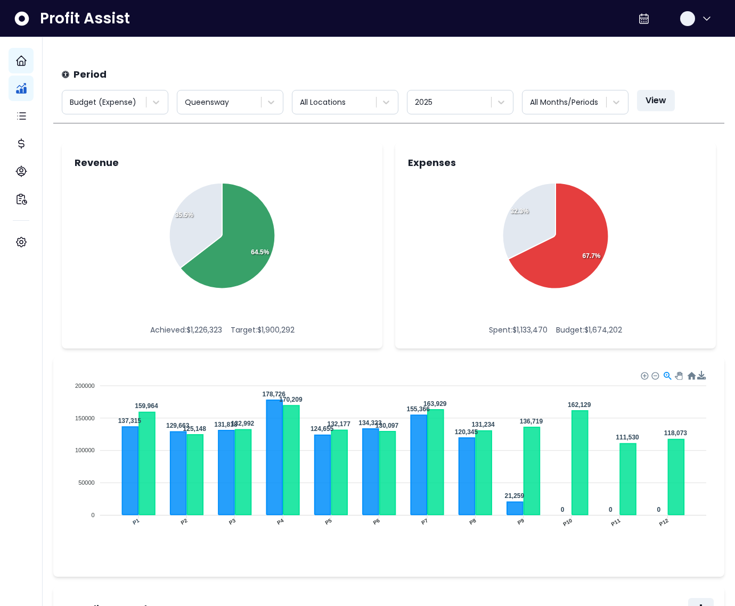
click at [647, 96] on button "View" at bounding box center [656, 100] width 38 height 21
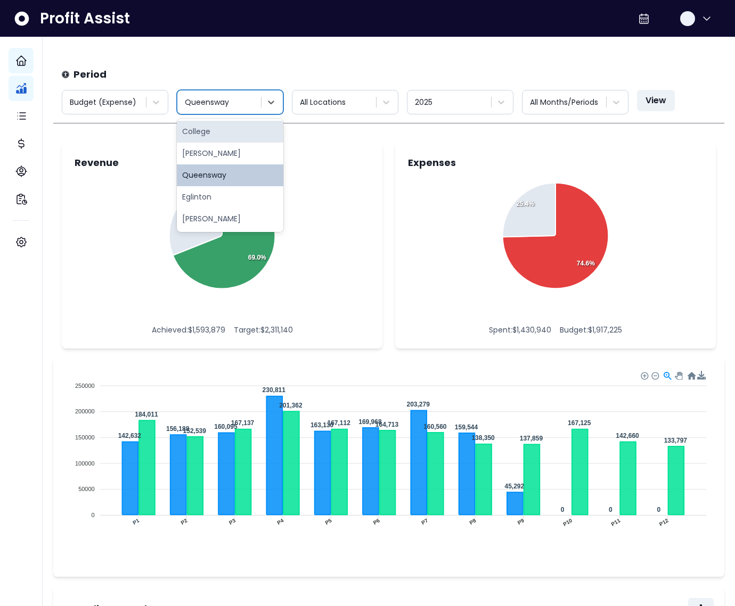
click at [241, 97] on div at bounding box center [220, 102] width 71 height 13
click at [231, 199] on div "Eglinton" at bounding box center [230, 197] width 106 height 22
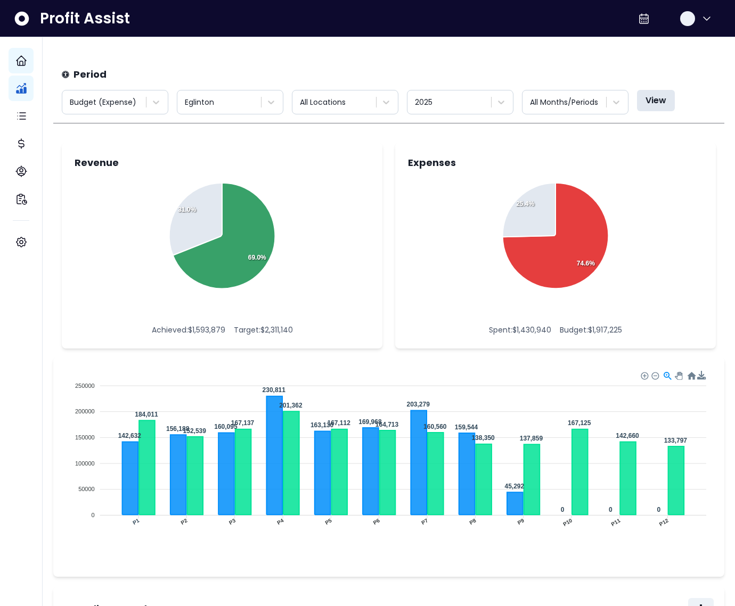
click at [647, 94] on button "View" at bounding box center [656, 100] width 38 height 21
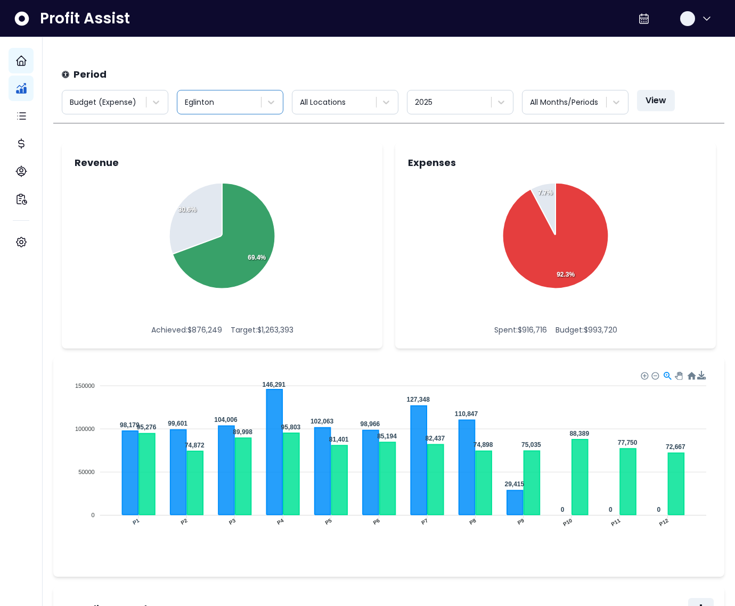
click at [221, 104] on div at bounding box center [220, 102] width 71 height 13
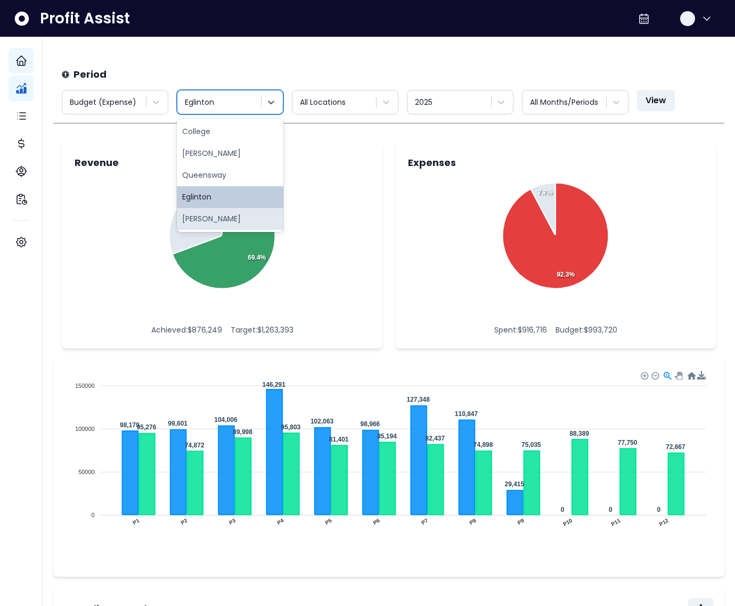
click at [223, 220] on div "[PERSON_NAME]" at bounding box center [230, 219] width 106 height 22
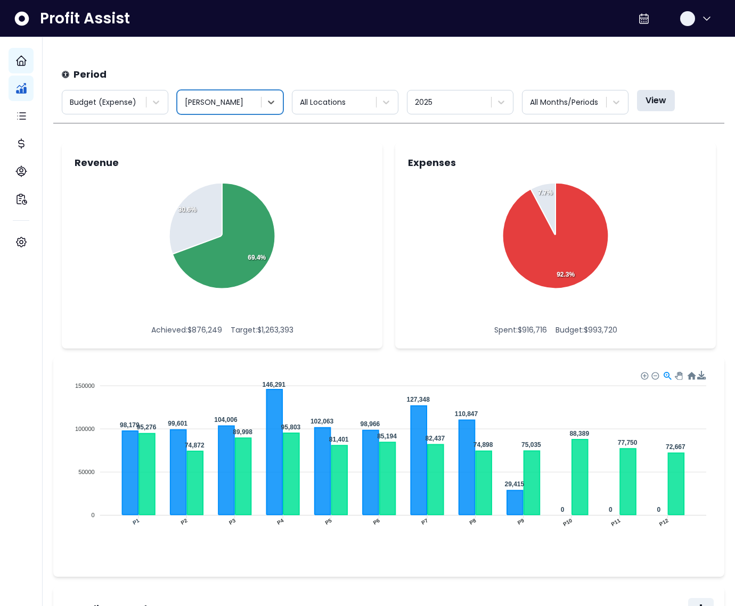
click at [656, 102] on button "View" at bounding box center [656, 100] width 38 height 21
